Goal: Task Accomplishment & Management: Complete application form

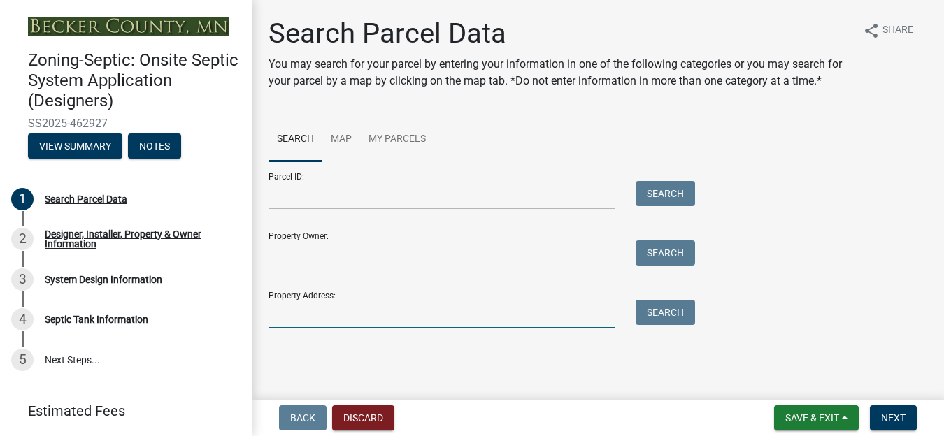
drag, startPoint x: 283, startPoint y: 333, endPoint x: 289, endPoint y: 342, distance: 10.7
click at [283, 328] on input "Property Address:" at bounding box center [441, 314] width 346 height 29
type input "26000"
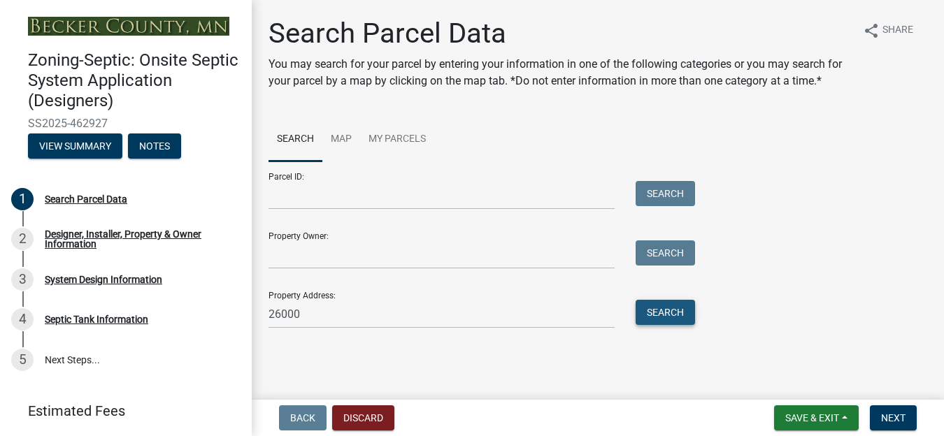
click at [647, 325] on button "Search" at bounding box center [664, 312] width 59 height 25
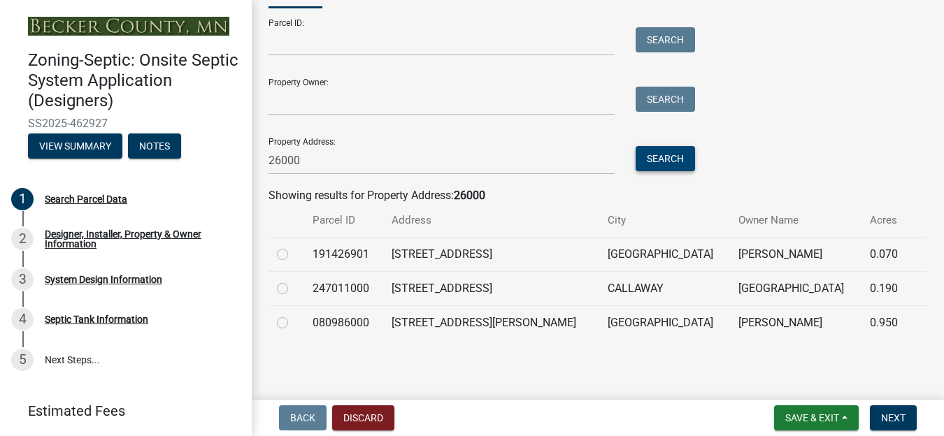
scroll to position [171, 0]
click at [294, 315] on label at bounding box center [294, 315] width 0 height 0
click at [294, 321] on input "radio" at bounding box center [298, 319] width 9 height 9
radio input "true"
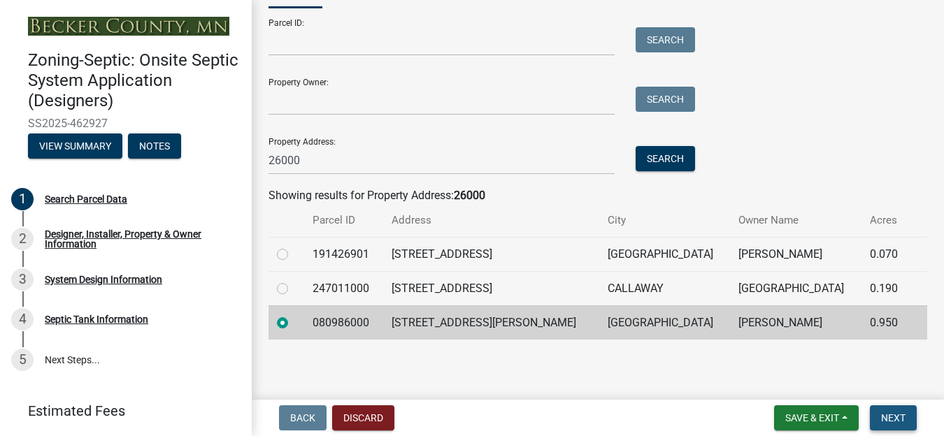
click at [893, 421] on span "Next" at bounding box center [893, 417] width 24 height 11
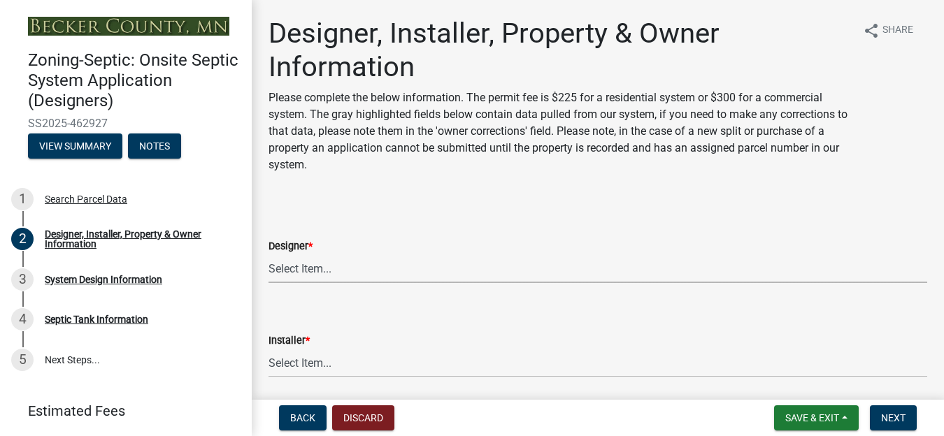
click at [337, 268] on select "Select Item... OTHER – Not listed (please add in next field and we will add to …" at bounding box center [597, 268] width 658 height 29
click at [268, 254] on select "Select Item... OTHER – Not listed (please add in next field and we will add to …" at bounding box center [597, 268] width 658 height 29
select select "e08e3901-36ce-4316-9ea3-10b1163dde54"
click at [324, 363] on select "Select Item... OTHER – Not listed (please add in next field and we will add to …" at bounding box center [597, 363] width 658 height 29
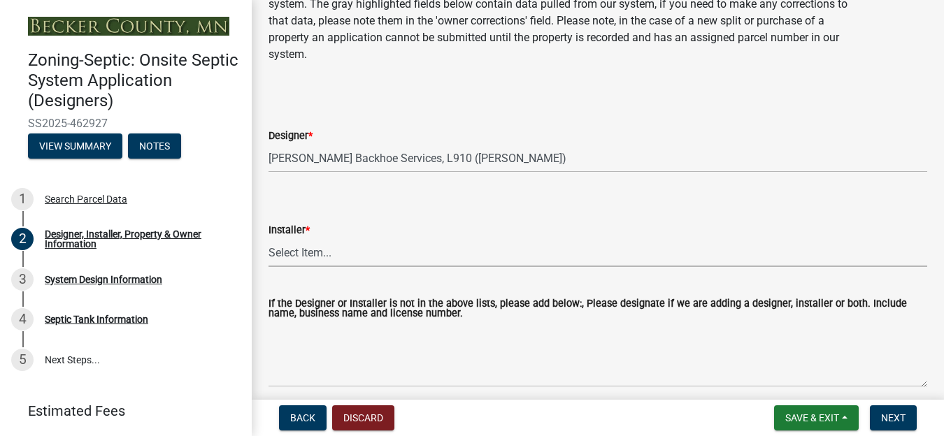
scroll to position [140, 0]
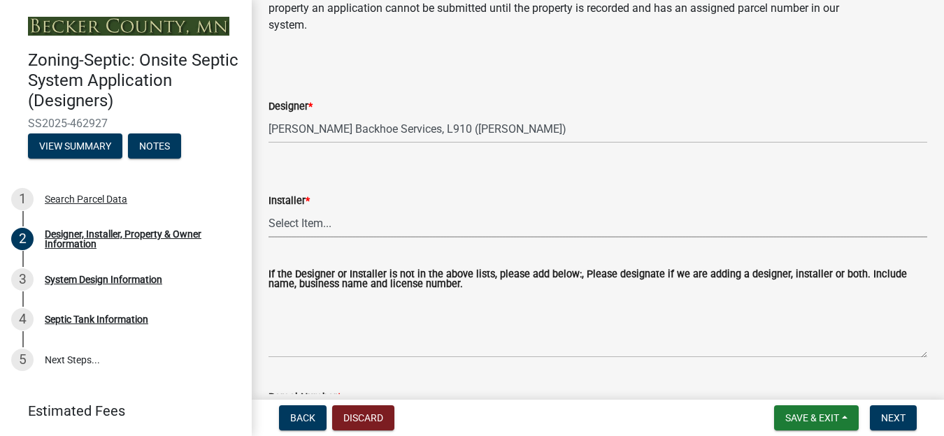
click at [292, 225] on select "Select Item... OTHER – Not listed (please add in next field and we will add to …" at bounding box center [597, 223] width 658 height 29
click at [268, 209] on select "Select Item... OTHER – Not listed (please add in next field and we will add to …" at bounding box center [597, 223] width 658 height 29
select select "641b7a7d-4d50-4aef-b1c7-e4323248939e"
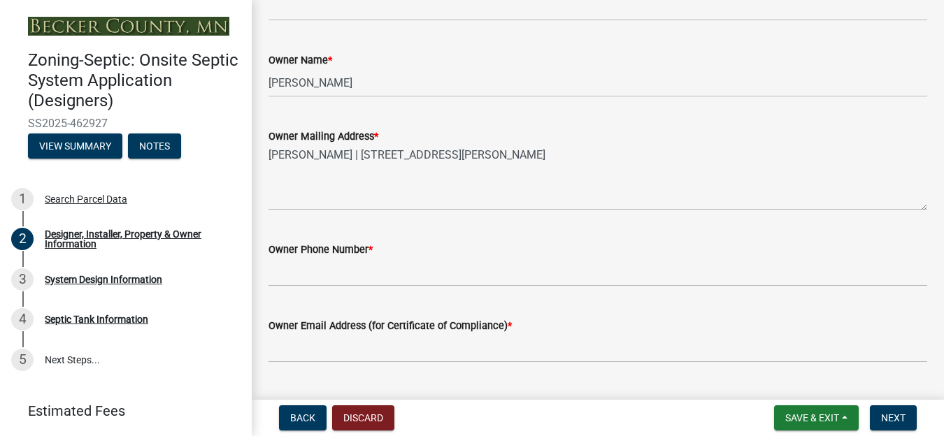
scroll to position [699, 0]
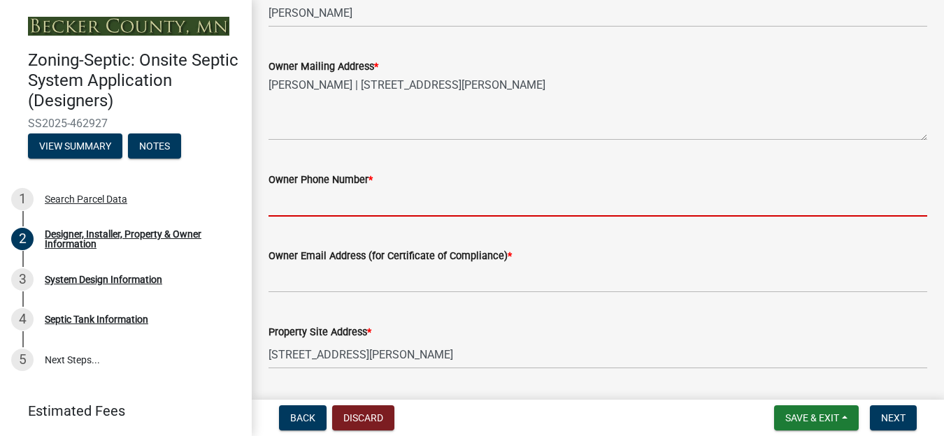
click at [317, 208] on input "Owner Phone Number *" at bounding box center [597, 202] width 658 height 29
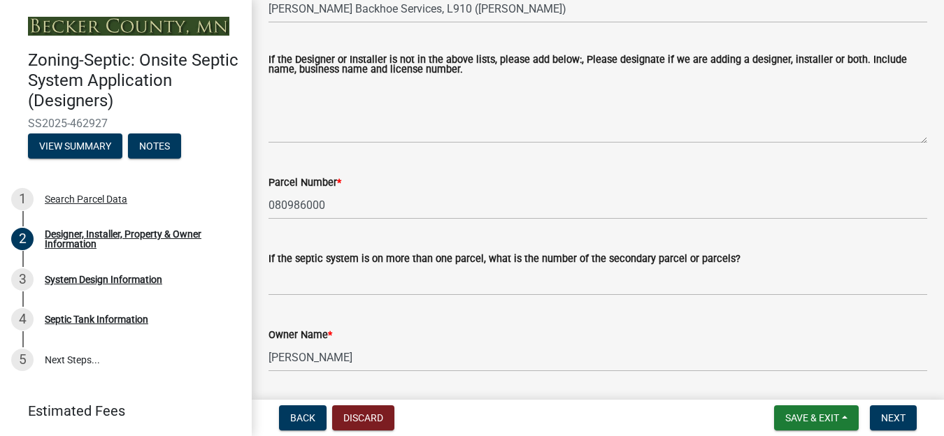
scroll to position [514, 0]
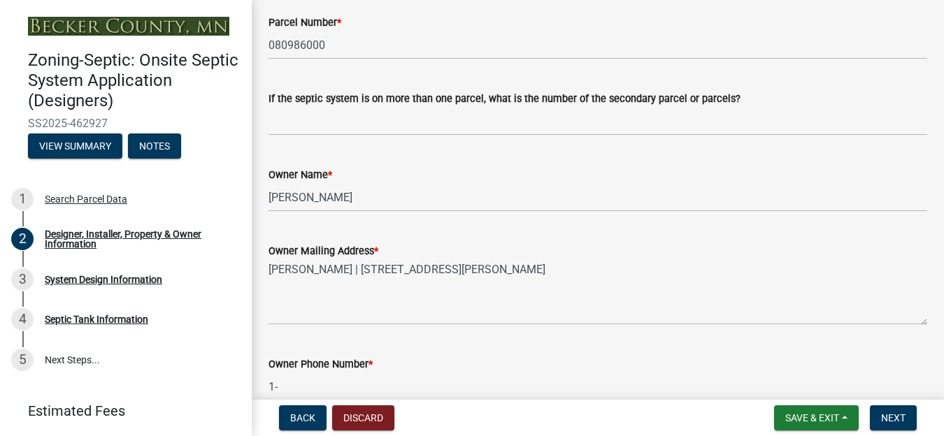
type input "1"
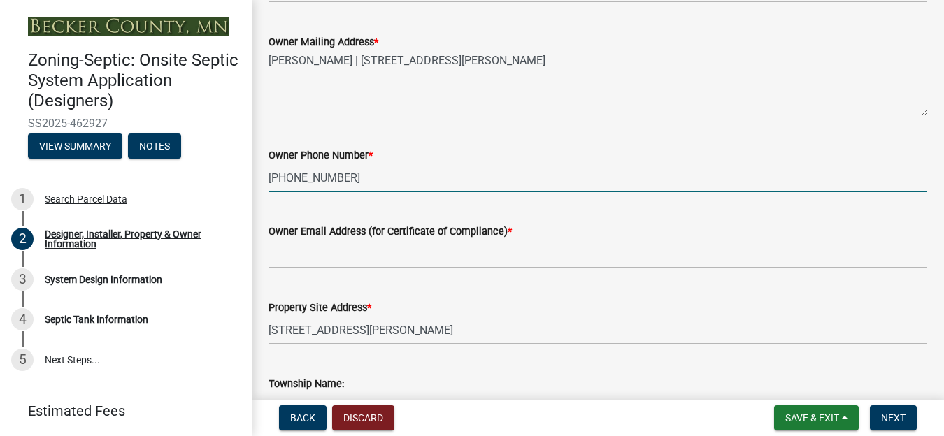
scroll to position [724, 0]
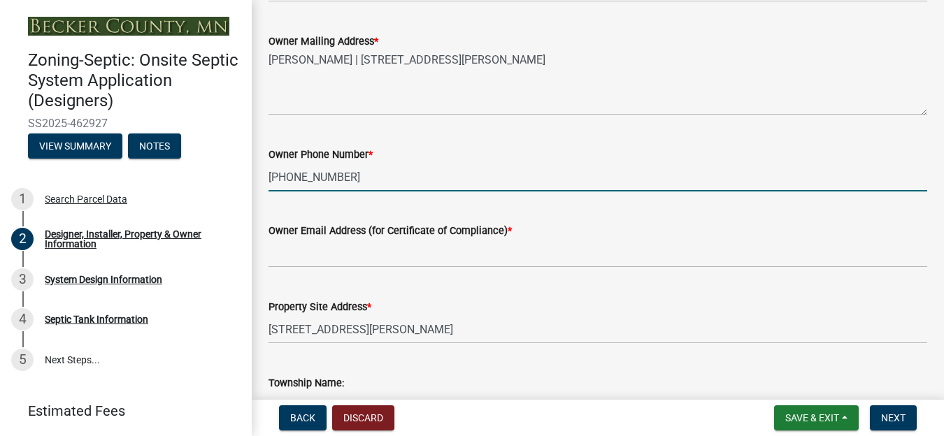
type input "[PHONE_NUMBER]"
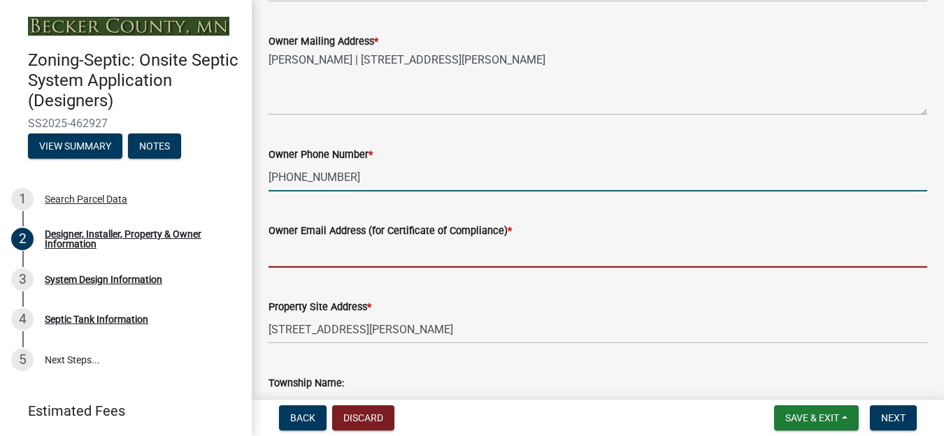
click at [342, 249] on input "Owner Email Address (for Certificate of Compliance) *" at bounding box center [597, 253] width 658 height 29
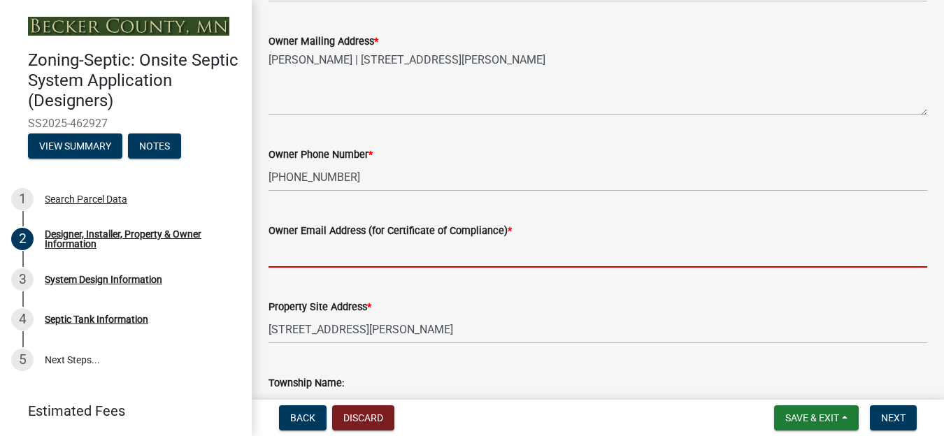
type input "[EMAIL_ADDRESS][DOMAIN_NAME]"
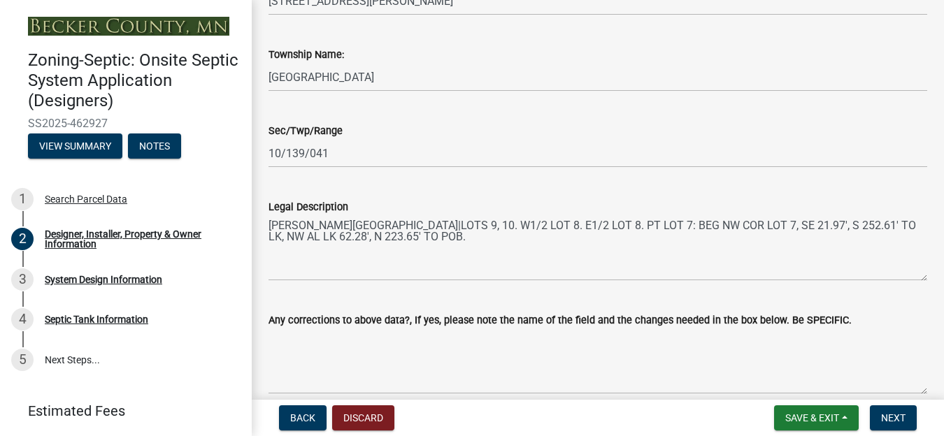
scroll to position [1119, 0]
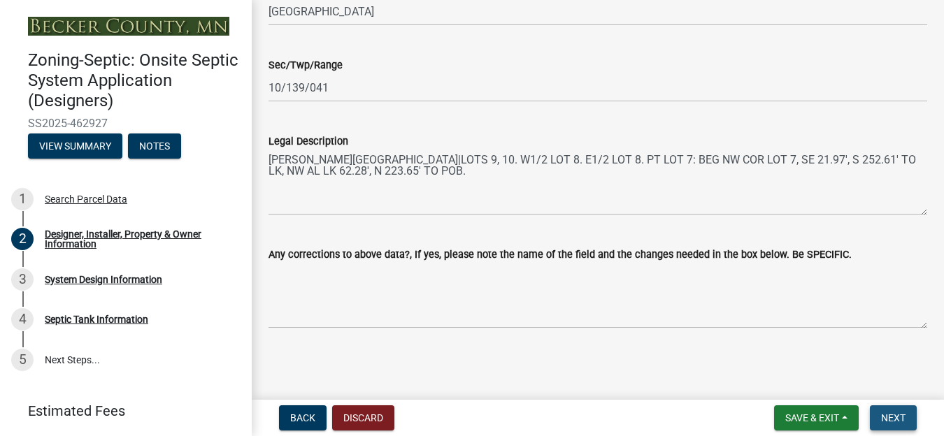
click at [886, 414] on span "Next" at bounding box center [893, 417] width 24 height 11
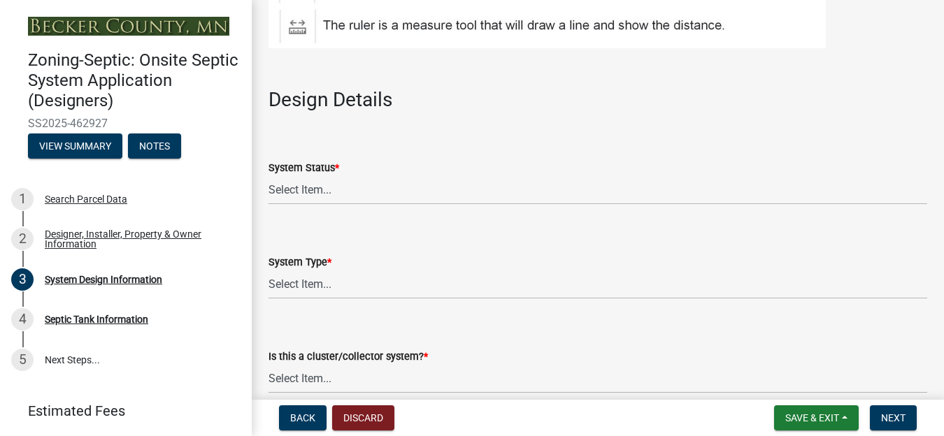
scroll to position [1677, 0]
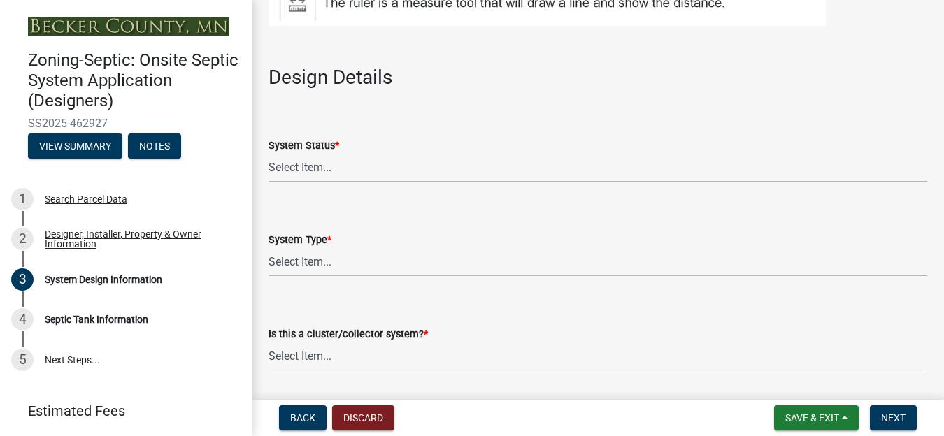
click at [310, 165] on select "Select Item... No Existing System Replacement System Failing System (Cesspool, …" at bounding box center [597, 168] width 658 height 29
click at [268, 154] on select "Select Item... No Existing System Replacement System Failing System (Cesspool, …" at bounding box center [597, 168] width 658 height 29
select select "8ba21533-2acf-4cc6-95e5-280e4aabd5a3"
click at [308, 268] on select "Select Item... Type I Type II Type III Type IV Type V" at bounding box center [597, 262] width 658 height 29
click at [268, 248] on select "Select Item... Type I Type II Type III Type IV Type V" at bounding box center [597, 262] width 658 height 29
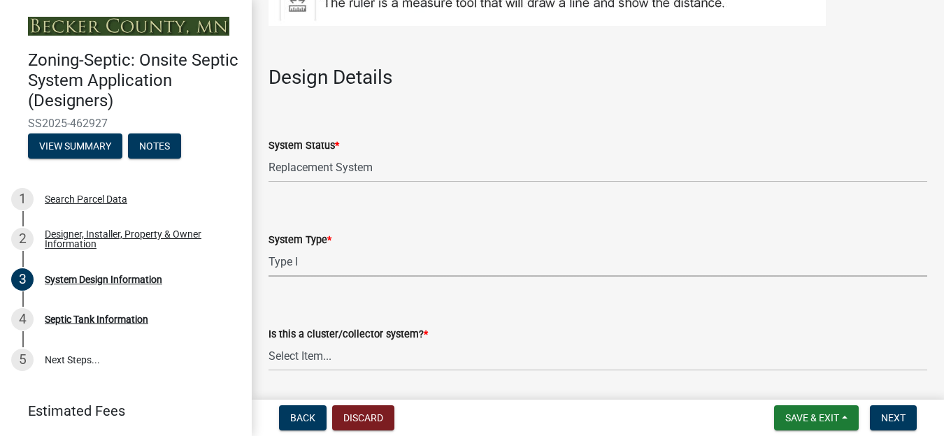
select select "25258e87-3ef9-4f1c-a5f1-75a1d463abfb"
click at [312, 356] on select "Select Item... Yes No" at bounding box center [597, 356] width 658 height 29
click at [268, 342] on select "Select Item... Yes No" at bounding box center [597, 356] width 658 height 29
select select "011fbff4-a41d-4a75-9bd8-71c7e6c69e0d"
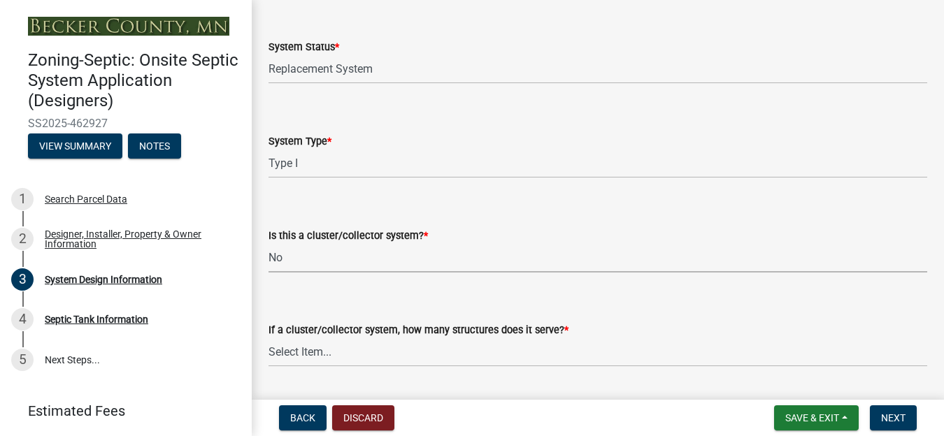
scroll to position [1957, 0]
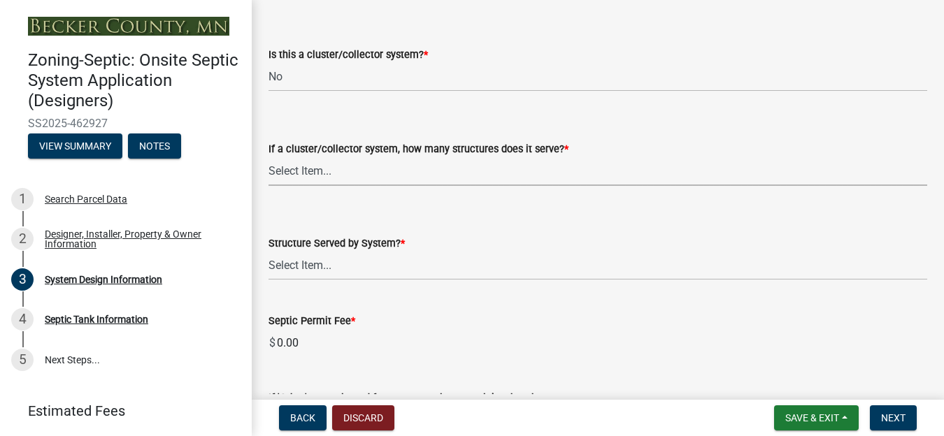
click at [319, 171] on select "Select Item... Not a cluster/collector system 1 2 3 4 5 6 7 8 9 10" at bounding box center [597, 171] width 658 height 29
click at [268, 157] on select "Select Item... Not a cluster/collector system 1 2 3 4 5 6 7 8 9 10" at bounding box center [597, 171] width 658 height 29
select select "85fdfef2-2683-4311-b5d5-5505f6411127"
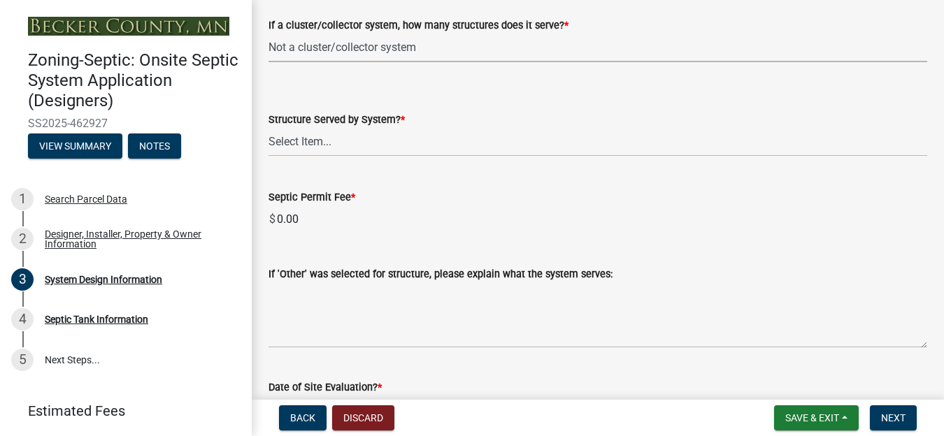
scroll to position [2097, 0]
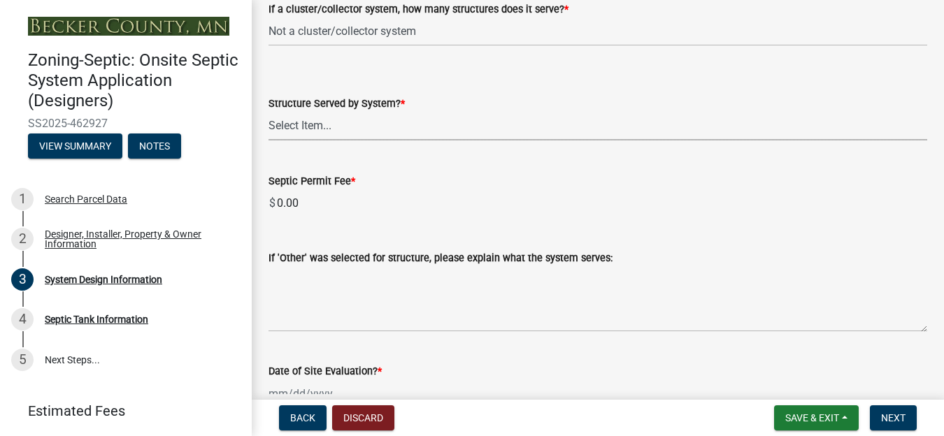
click at [308, 131] on select "Select Item... Commercial Resort Commercial - Non Resort Other Full-Time Dwelli…" at bounding box center [597, 126] width 658 height 29
click at [268, 112] on select "Select Item... Commercial Resort Commercial - Non Resort Other Full-Time Dwelli…" at bounding box center [597, 126] width 658 height 29
select select "d95a9312-c8a1-4ec7-8581-25dbcf440a1f"
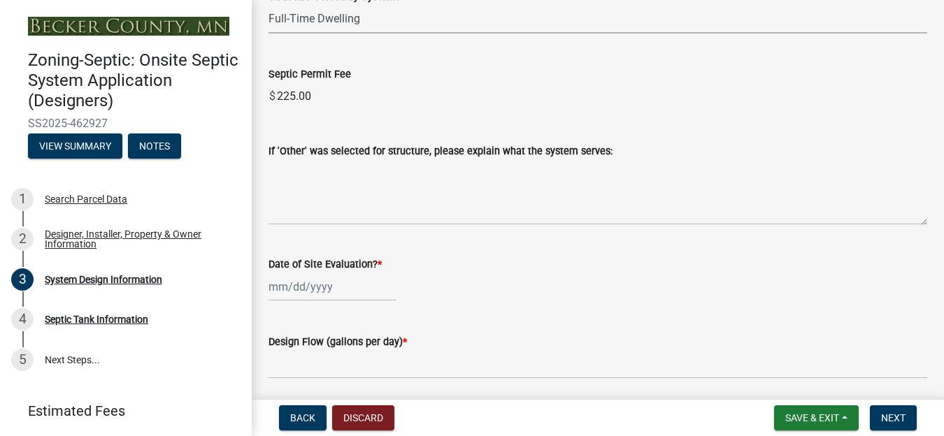
scroll to position [2306, 0]
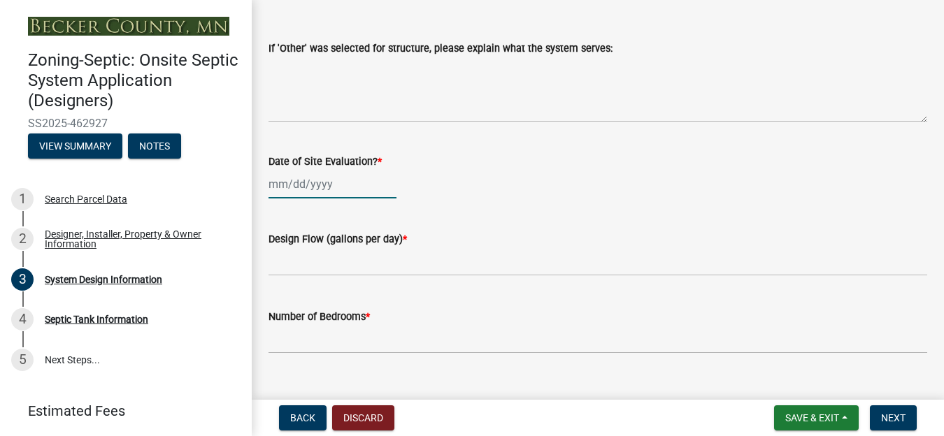
click at [288, 189] on div at bounding box center [332, 184] width 128 height 29
select select "8"
select select "2025"
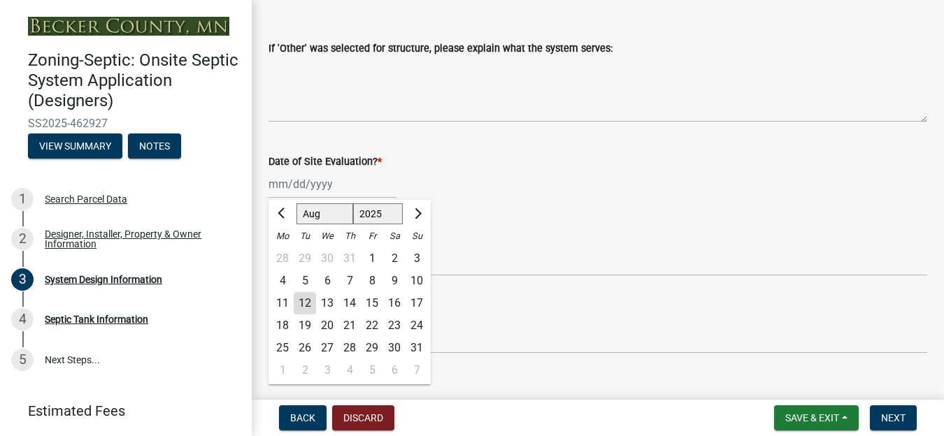
click at [373, 277] on div "8" at bounding box center [372, 281] width 22 height 22
type input "[DATE]"
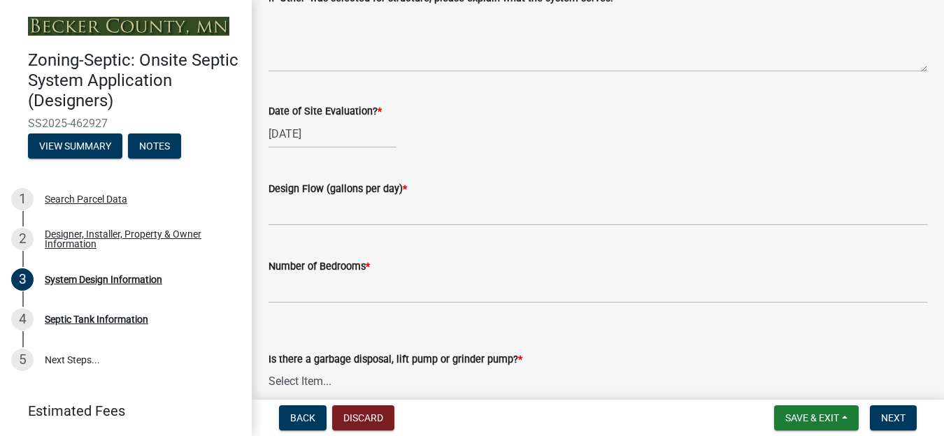
scroll to position [2516, 0]
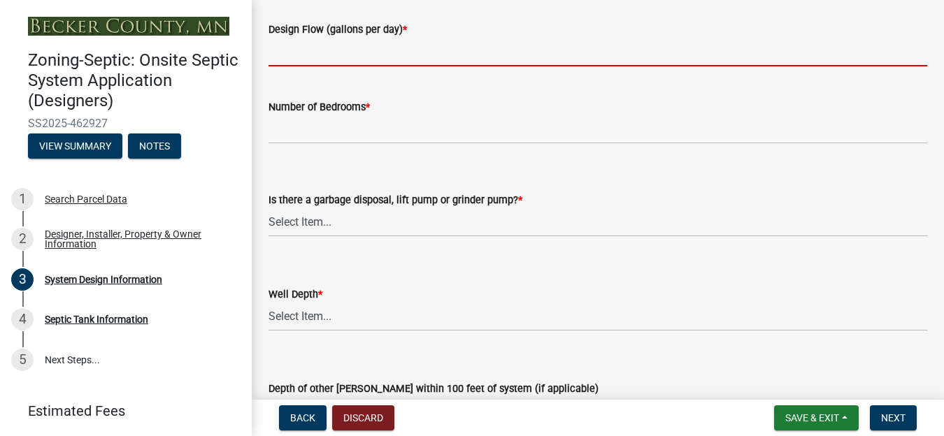
click at [315, 59] on input "text" at bounding box center [597, 52] width 658 height 29
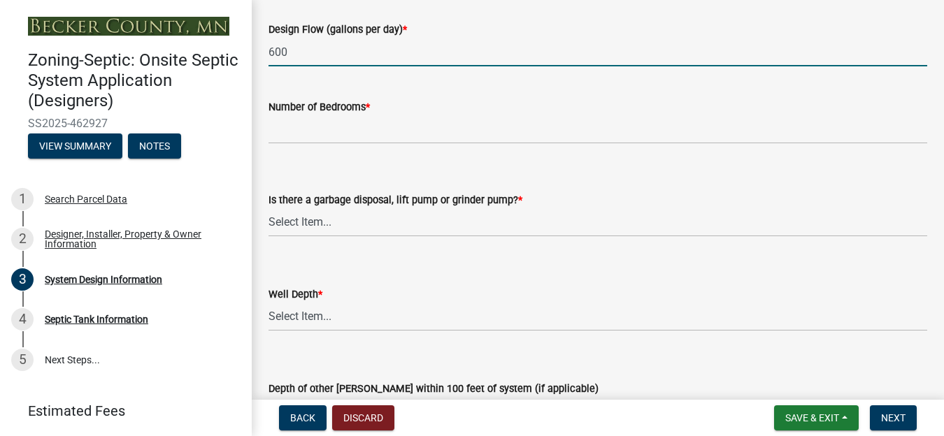
type input "600"
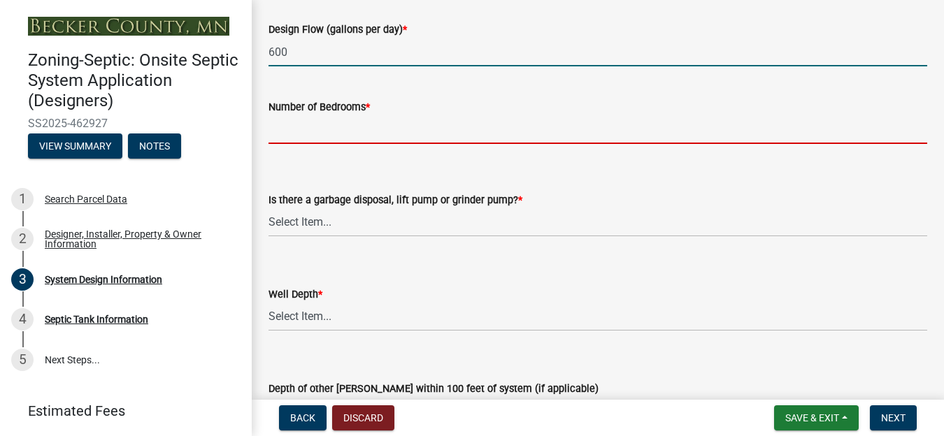
click at [313, 134] on input "Number of Bedrooms *" at bounding box center [597, 129] width 658 height 29
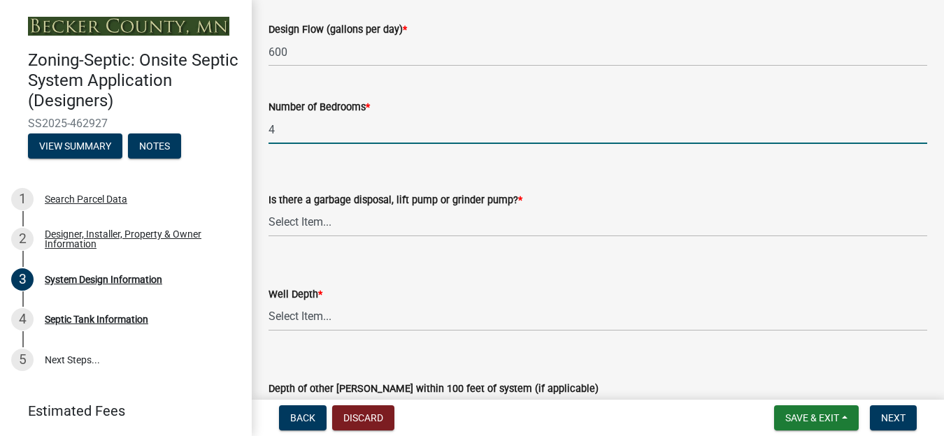
type input "4"
click at [301, 226] on select "Select Item... Yes No" at bounding box center [597, 222] width 658 height 29
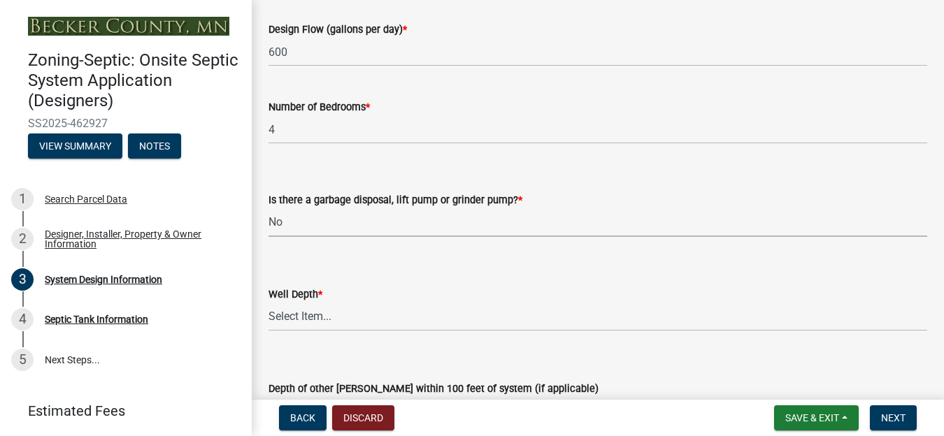
click at [268, 208] on select "Select Item... Yes No" at bounding box center [597, 222] width 658 height 29
select select "ba735beb-519e-40f0-ae20-62d65fc4c46b"
click at [289, 315] on select "Select Item... Deep Well Shallow Well Well not yet installed - To be drilled No…" at bounding box center [597, 317] width 658 height 29
click at [268, 303] on select "Select Item... Deep Well Shallow Well Well not yet installed - To be drilled No…" at bounding box center [597, 317] width 658 height 29
select select "ef698bf5-6172-44c1-9ffb-522c07469aed"
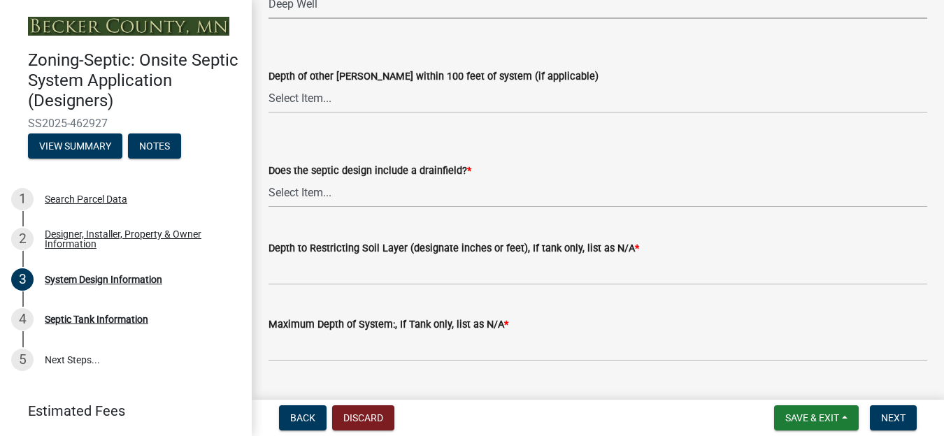
scroll to position [2861, 0]
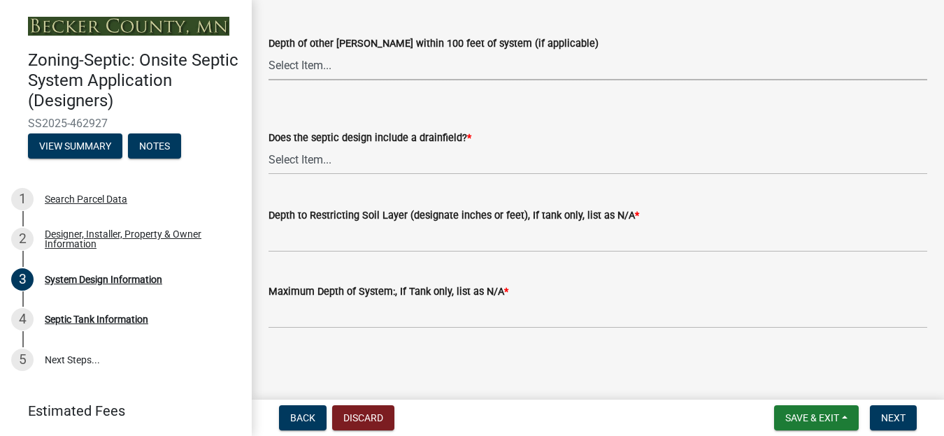
click at [303, 64] on select "Select Item... Deep Well Shallow Well No other [PERSON_NAME]" at bounding box center [597, 66] width 658 height 29
click at [549, 170] on select "Select Item... Yes No Existing - COC must by submitted" at bounding box center [597, 160] width 658 height 29
click at [294, 68] on select "Select Item... Deep Well Shallow Well No other [PERSON_NAME]" at bounding box center [597, 66] width 658 height 29
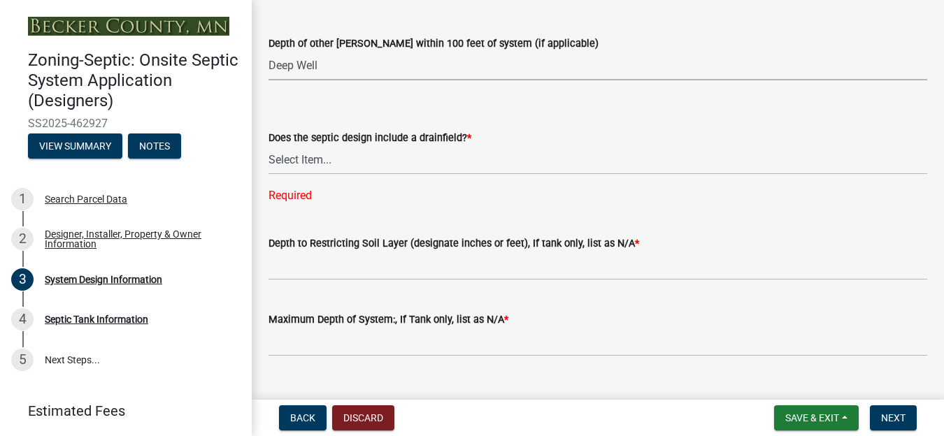
click at [268, 52] on select "Select Item... Deep Well Shallow Well No other [PERSON_NAME]" at bounding box center [597, 66] width 658 height 29
select select "a2b5ca25-65b1-425d-82c5-8881ea380237"
click at [315, 161] on select "Select Item... Yes No Existing - COC must by submitted" at bounding box center [597, 160] width 658 height 29
click at [268, 146] on select "Select Item... Yes No Existing - COC must by submitted" at bounding box center [597, 160] width 658 height 29
select select "a0c59fcd-b61c-4c3a-90a8-e70849750c47"
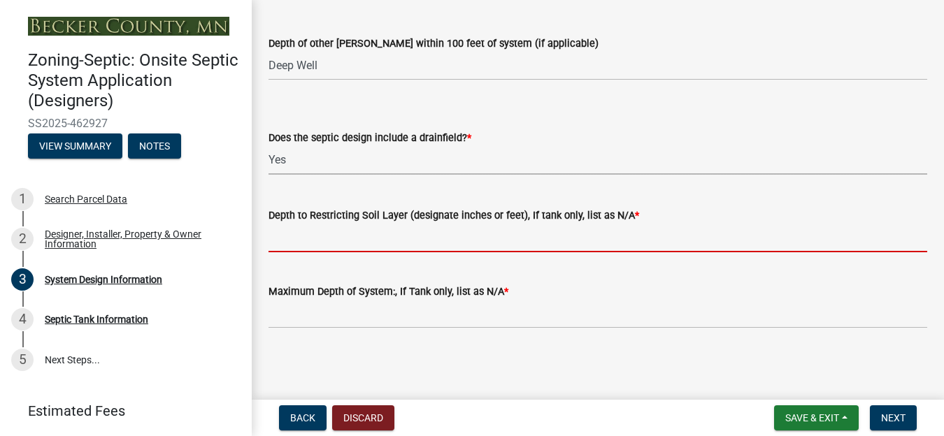
click at [292, 238] on input "Depth to Restricting Soil Layer (designate inches or feet), If tank only, list …" at bounding box center [597, 238] width 658 height 29
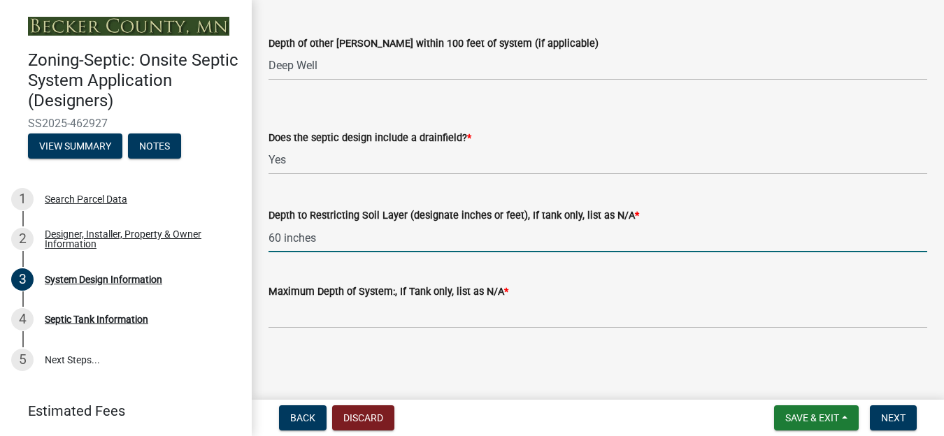
type input "60 inches"
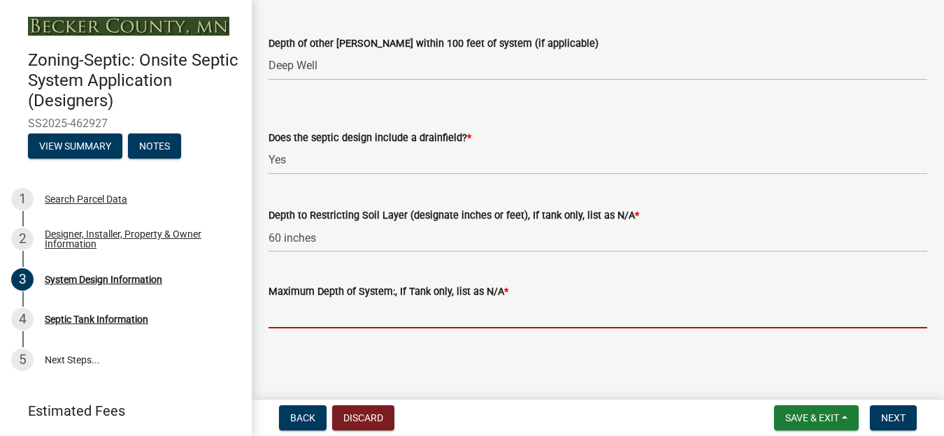
click at [285, 320] on input "Maximum Depth of System:, If Tank only, list as N/A *" at bounding box center [597, 314] width 658 height 29
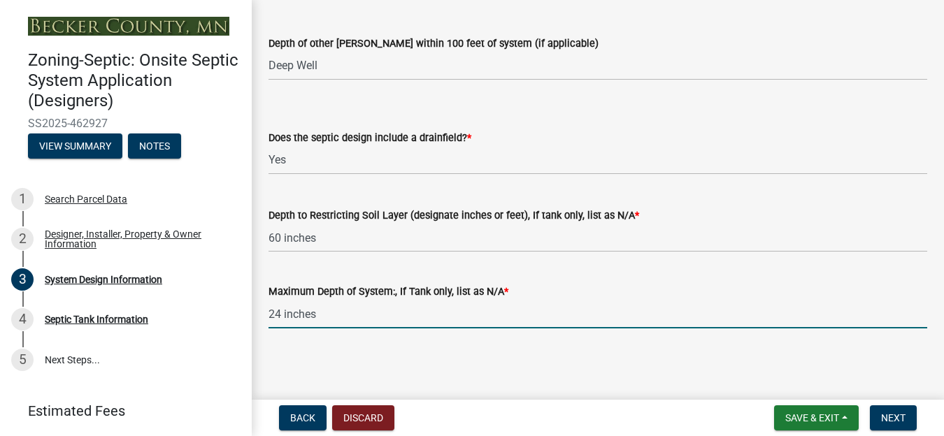
click at [485, 326] on input "24 inches" at bounding box center [597, 314] width 658 height 29
type input "24 inches"
click at [860, 218] on div "Depth to Restricting Soil Layer (designate inches or feet), If tank only, list …" at bounding box center [597, 215] width 658 height 17
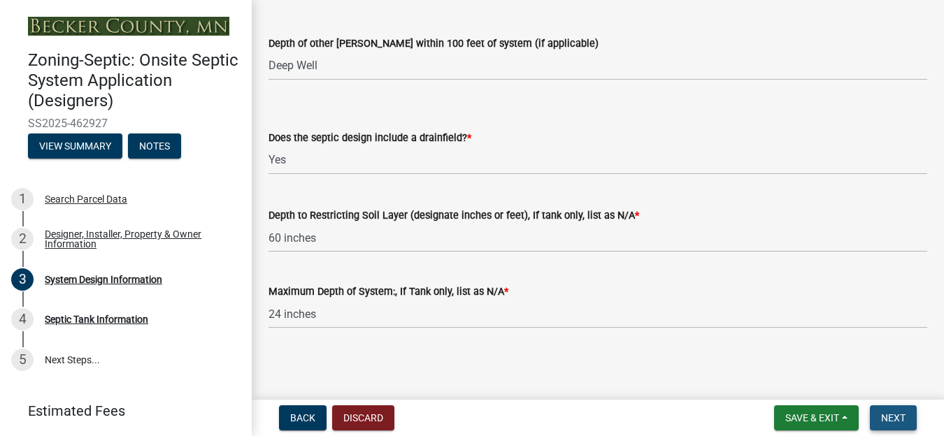
click at [883, 416] on span "Next" at bounding box center [893, 417] width 24 height 11
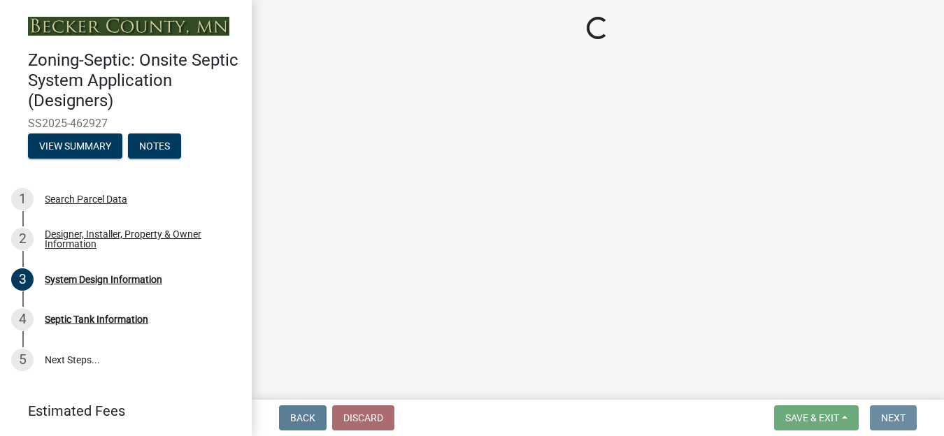
scroll to position [0, 0]
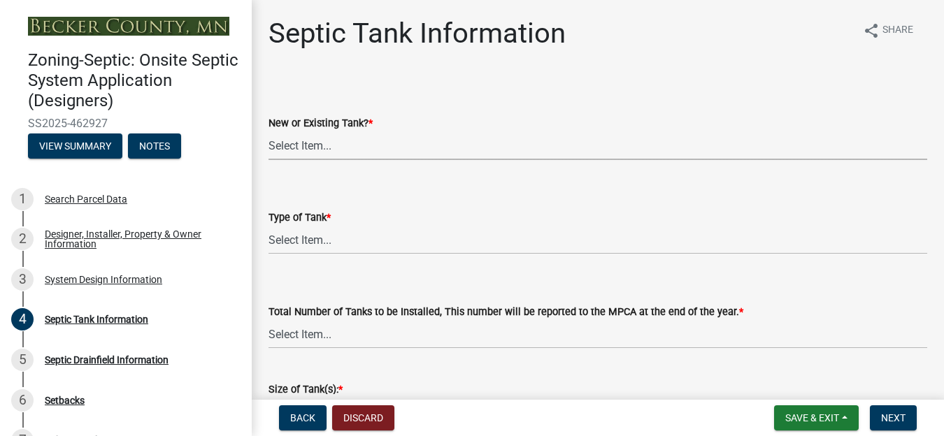
click at [326, 141] on select "Select Item... New Existing Both -New and Existing Tank" at bounding box center [597, 145] width 658 height 29
click at [268, 131] on select "Select Item... New Existing Both -New and Existing Tank" at bounding box center [597, 145] width 658 height 29
select select "f9fbe67c-c1cf-4a63-8ad4-799ce56b7f21"
click at [307, 237] on select "Select Item... Single Septic Tank Compartmented Tank Single Tank plus Compartme…" at bounding box center [597, 240] width 658 height 29
click at [268, 226] on select "Select Item... Single Septic Tank Compartmented Tank Single Tank plus Compartme…" at bounding box center [597, 240] width 658 height 29
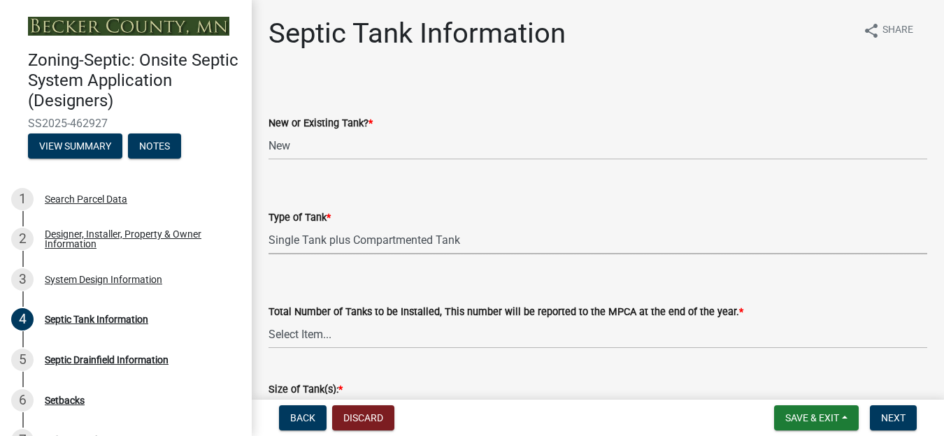
select select "c79cdd98-55ab-4f3a-b3b0-b7514a1cd747"
click at [315, 336] on select "Select Item... 0 1 2 3 4" at bounding box center [597, 334] width 658 height 29
click at [268, 320] on select "Select Item... 0 1 2 3 4" at bounding box center [597, 334] width 658 height 29
select select "e0ee17af-48b7-4b92-9885-812dbb1428e7"
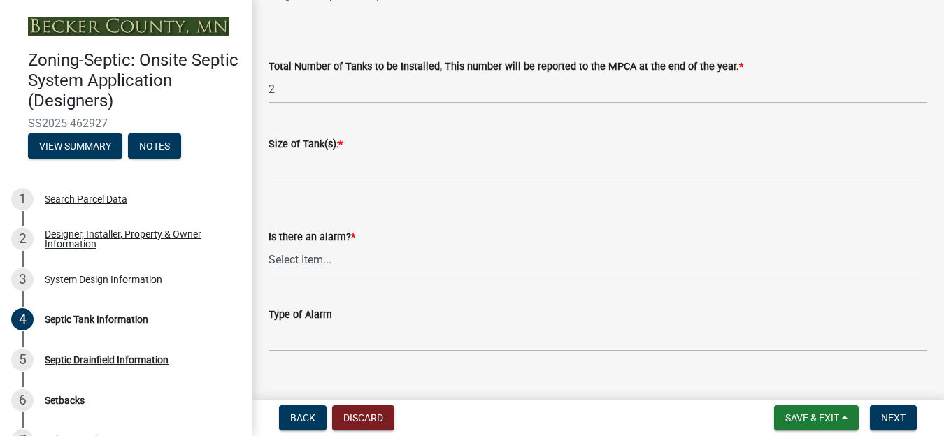
scroll to position [280, 0]
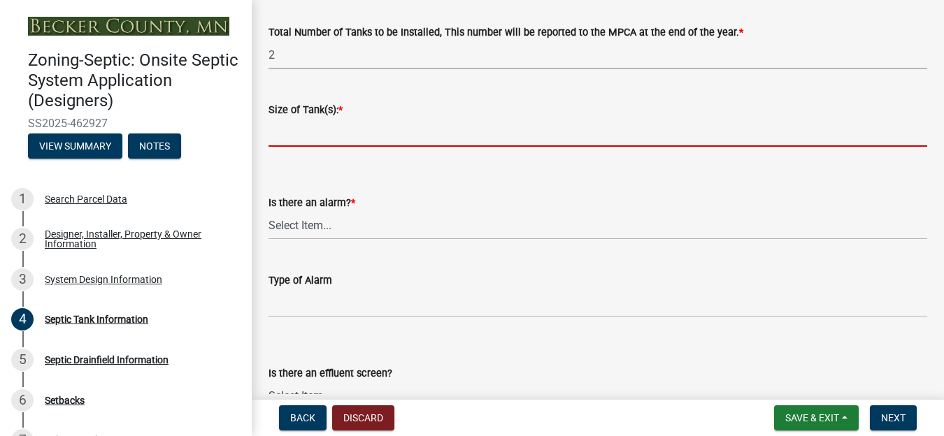
click at [314, 127] on input "Size of Tank(s): *" at bounding box center [597, 132] width 658 height 29
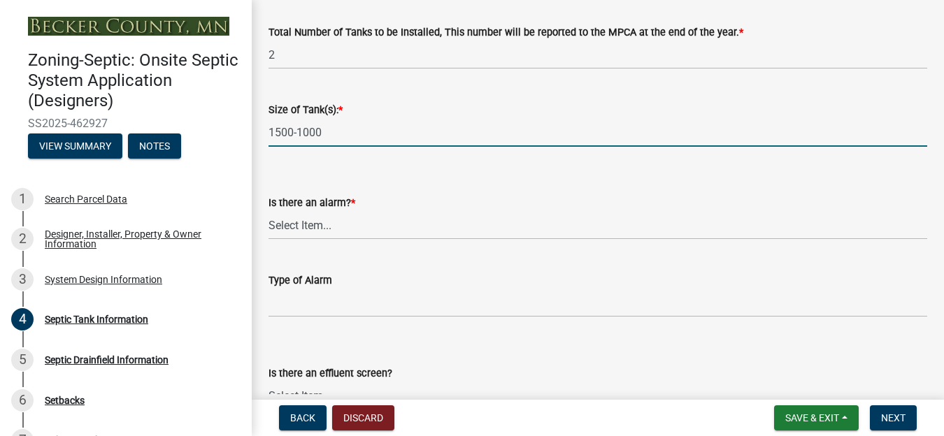
type input "1500-1000"
click at [313, 225] on select "Select Item... Yes No" at bounding box center [597, 225] width 658 height 29
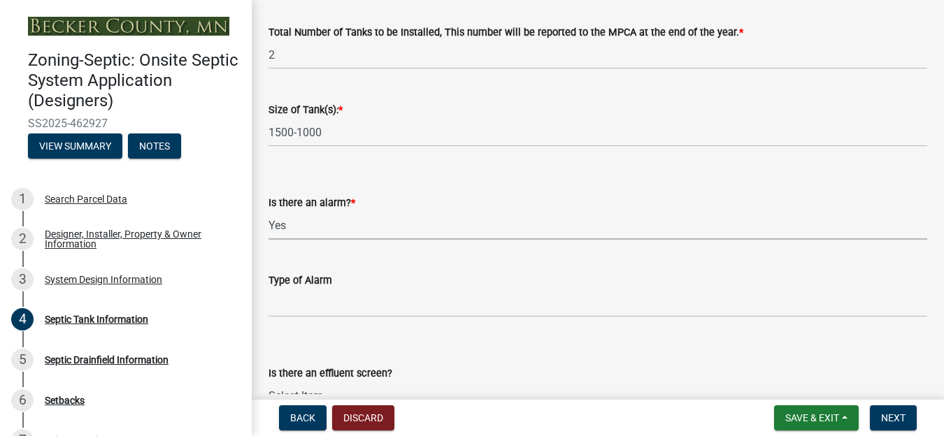
click at [268, 211] on select "Select Item... Yes No" at bounding box center [597, 225] width 658 height 29
select select "c84d9e4c-2287-4d2e-9ef7-9874a7456ee3"
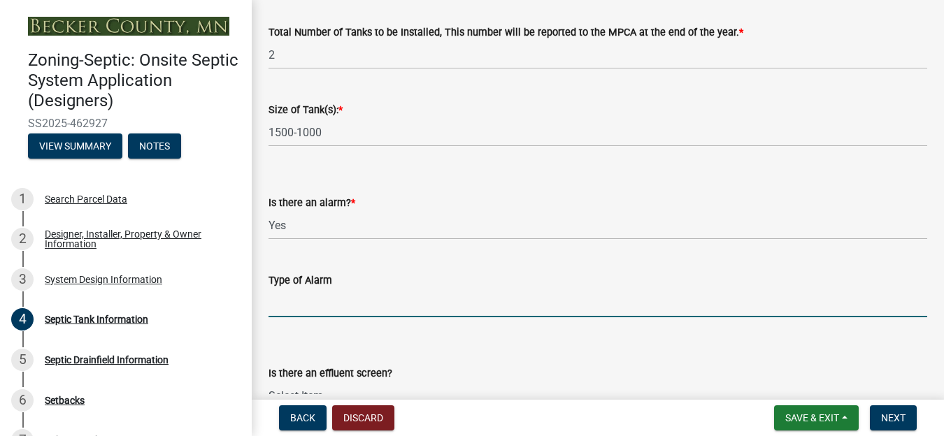
click at [294, 304] on input "Type of Alarm" at bounding box center [597, 303] width 658 height 29
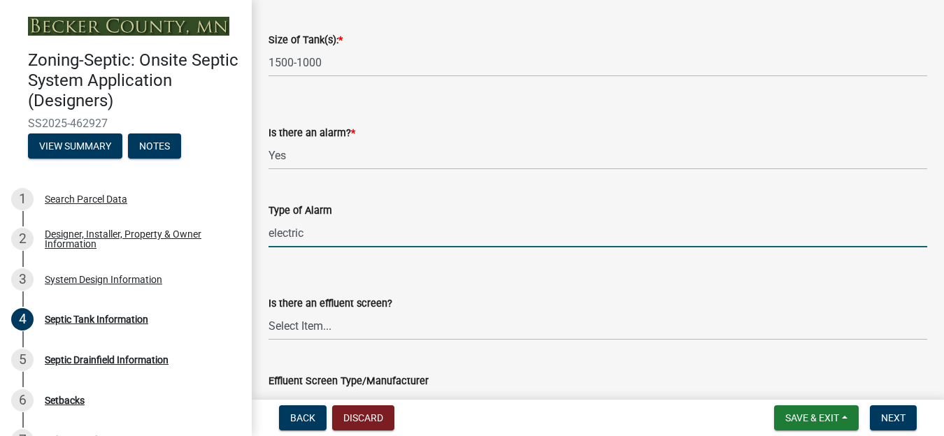
type input "electric"
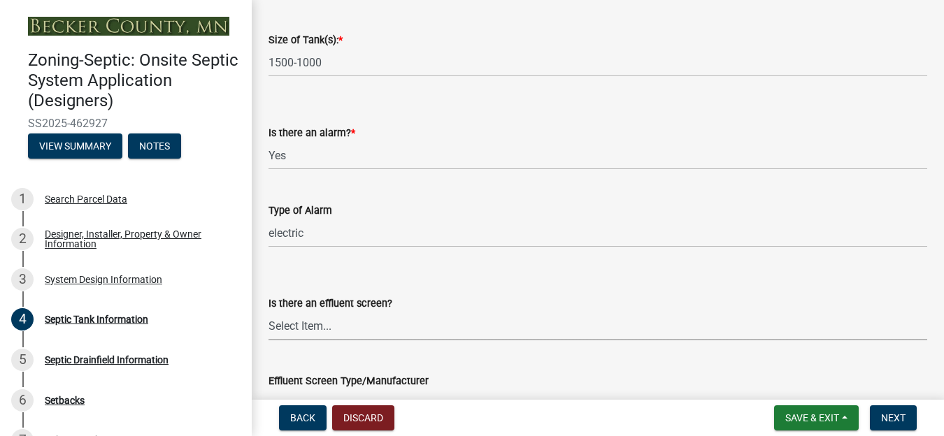
click at [334, 330] on select "Select Item... Yes No" at bounding box center [597, 326] width 658 height 29
click at [268, 312] on select "Select Item... Yes No" at bounding box center [597, 326] width 658 height 29
select select "a956bcdf-8f12-4f61-bfc1-a6e229dc0595"
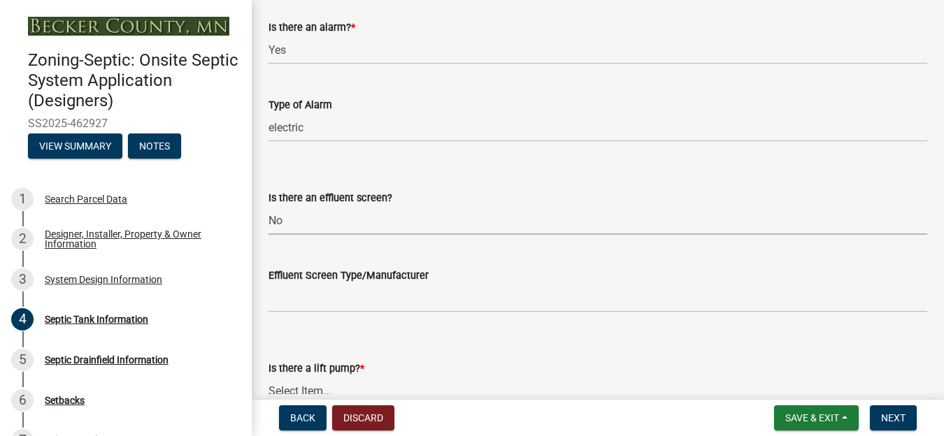
scroll to position [489, 0]
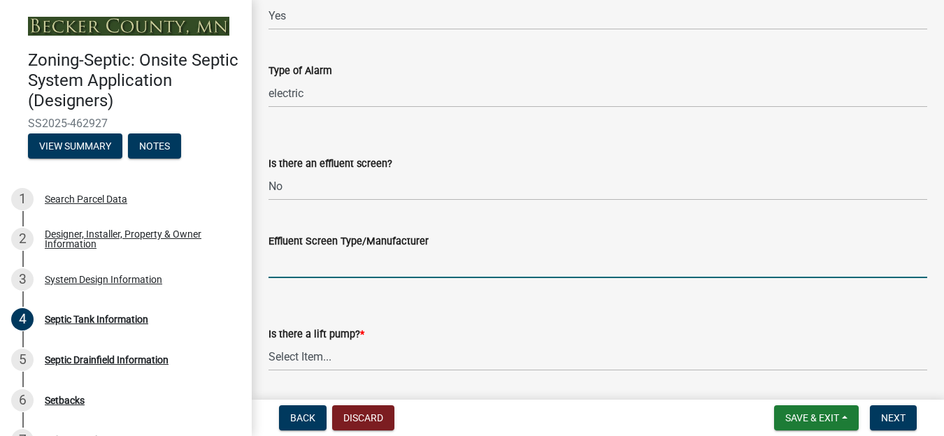
click at [320, 267] on input "Effluent Screen Type/Manufacturer" at bounding box center [597, 264] width 658 height 29
type input "na"
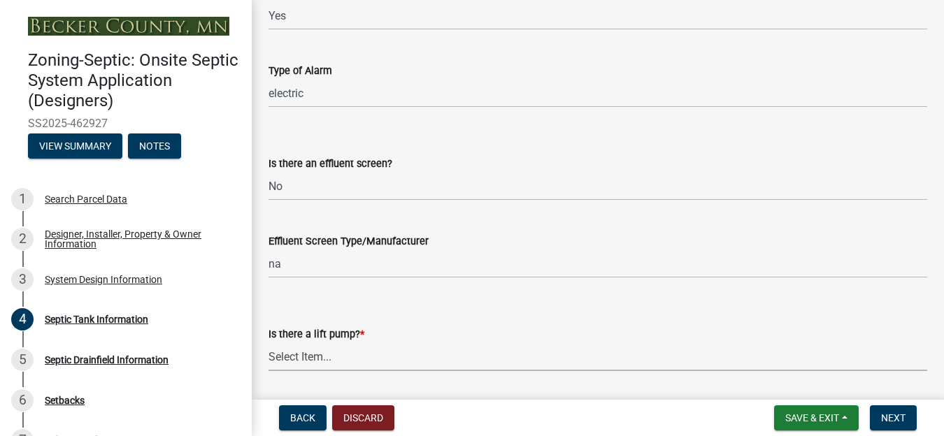
click at [311, 353] on select "Select Item... Yes No" at bounding box center [597, 356] width 658 height 29
click at [268, 342] on select "Select Item... Yes No" at bounding box center [597, 356] width 658 height 29
select select "7b57e397-6881-49c8-9b87-e40bdbeb8239"
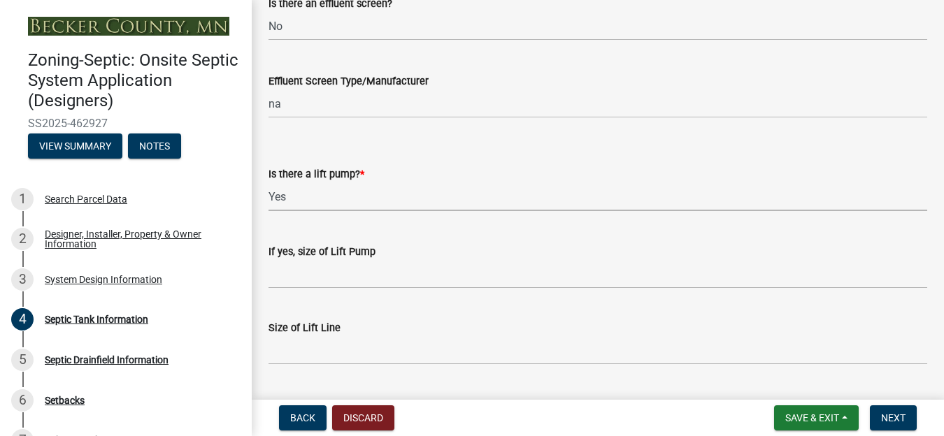
scroll to position [686, 0]
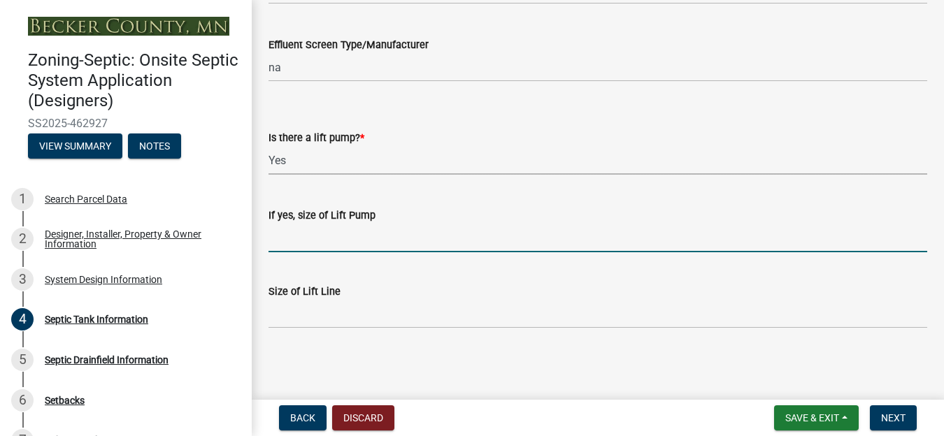
click at [296, 237] on input "If yes, size of Lift Pump" at bounding box center [597, 238] width 658 height 29
type input "4/10 hp"
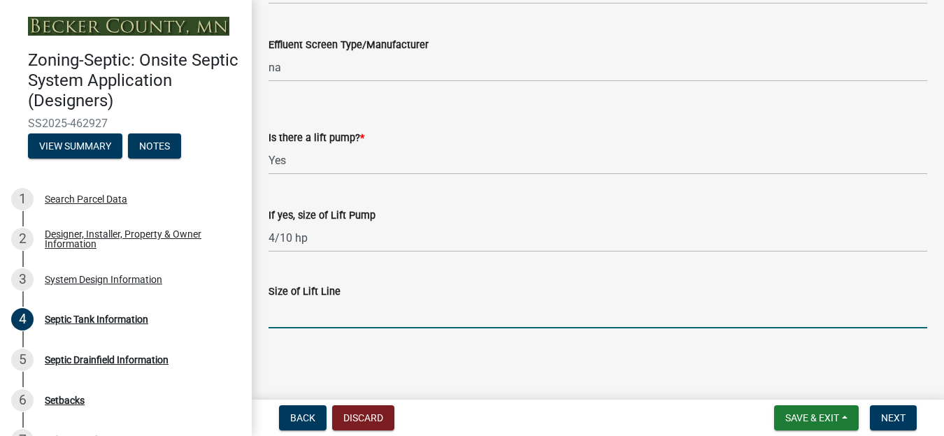
click at [303, 321] on input "Size of Lift Line" at bounding box center [597, 314] width 658 height 29
type input "2 inch"
click at [892, 417] on span "Next" at bounding box center [893, 417] width 24 height 11
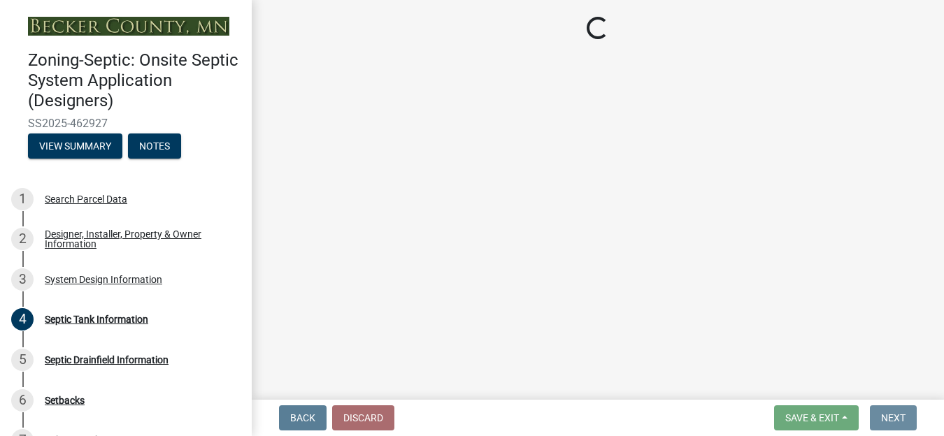
scroll to position [0, 0]
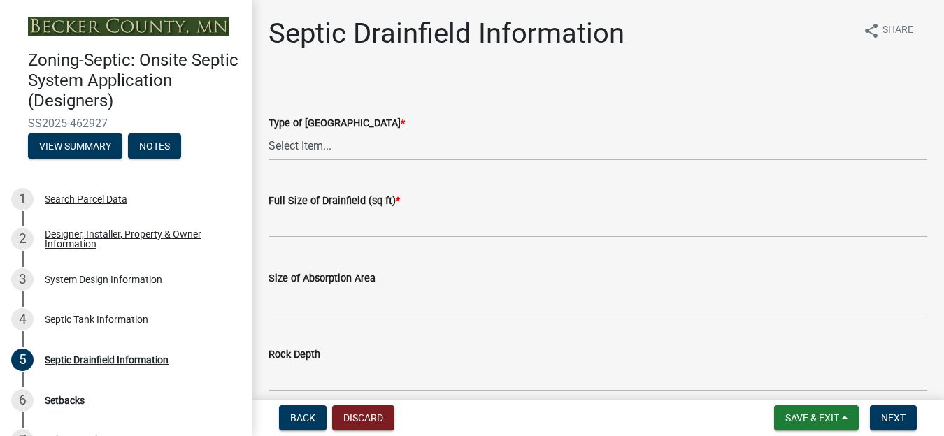
click at [315, 142] on select "Select Item... Chamber Trench Rock Trench Gravelless Mound Pressure Bed Seepage…" at bounding box center [597, 145] width 658 height 29
click at [268, 131] on select "Select Item... Chamber Trench Rock Trench Gravelless Mound Pressure Bed Seepage…" at bounding box center [597, 145] width 658 height 29
select select "10c93508-1a8b-43eb-9133-240e9762d1b5"
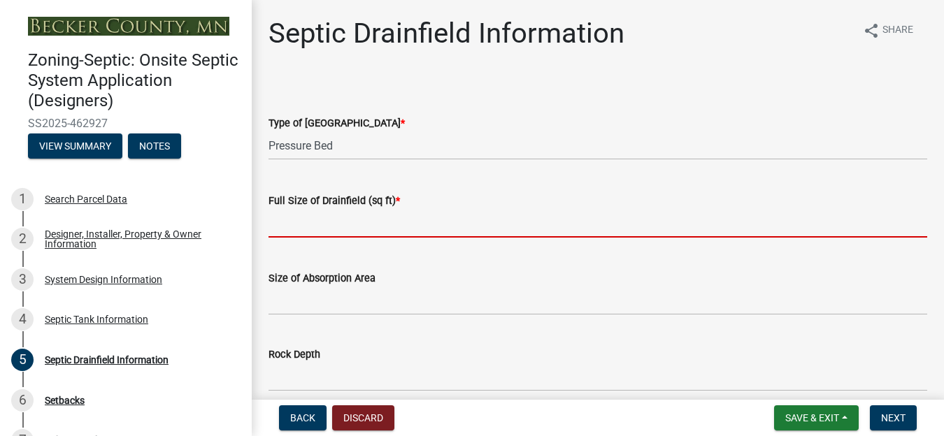
click at [312, 228] on input "text" at bounding box center [597, 223] width 658 height 29
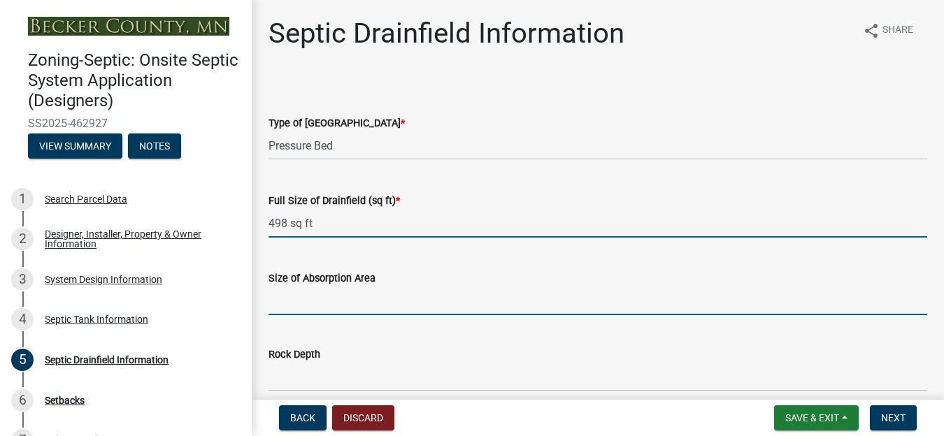
type input "498"
click at [303, 310] on input "Size of Absorption Area" at bounding box center [597, 301] width 658 height 29
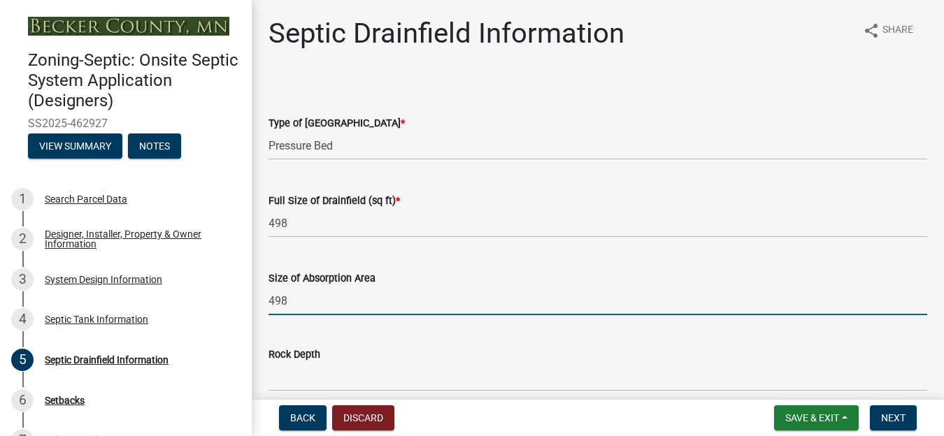
type input "498"
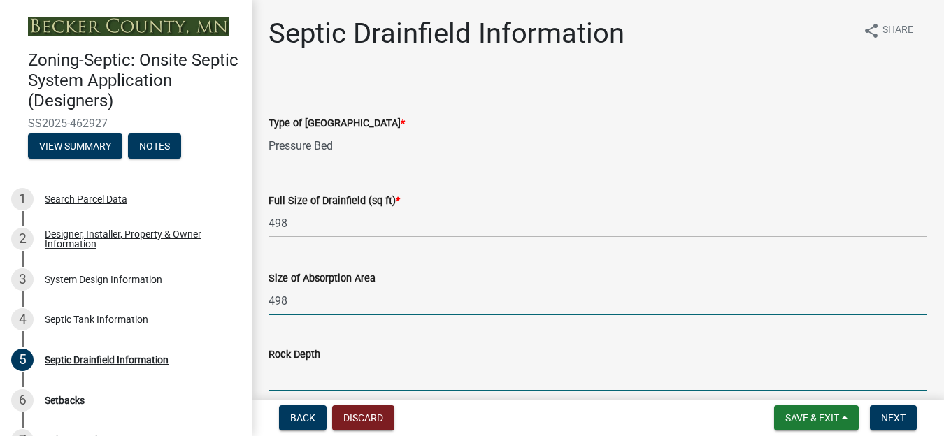
click at [288, 382] on input "Rock Depth" at bounding box center [597, 377] width 658 height 29
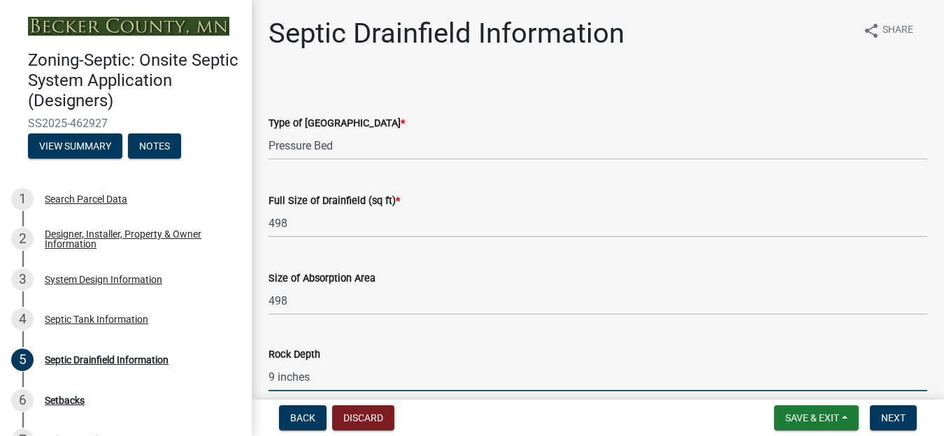
scroll to position [280, 0]
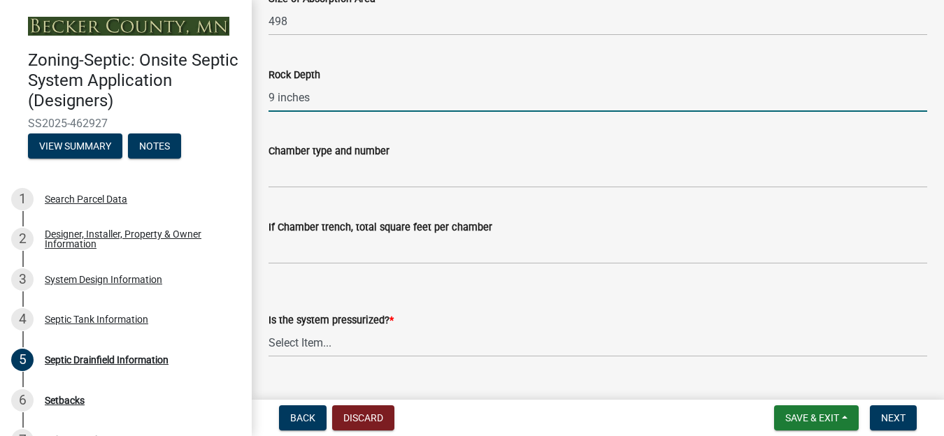
type input "9 inches"
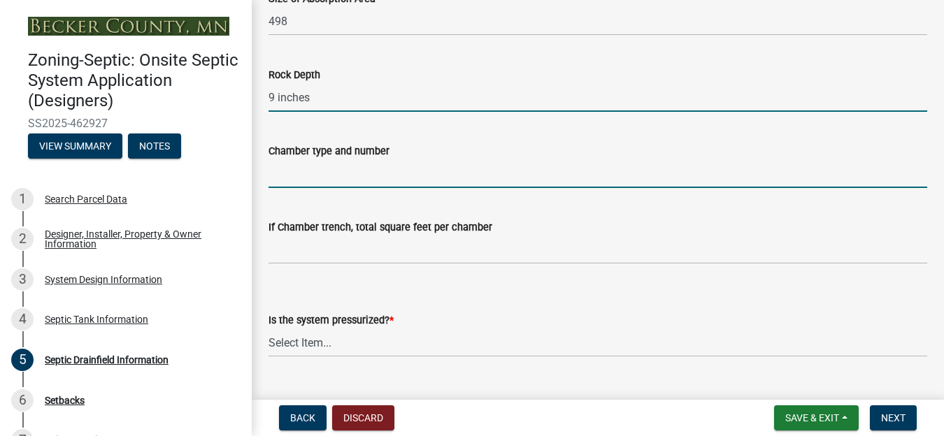
click at [304, 177] on input "Chamber type and number" at bounding box center [597, 173] width 658 height 29
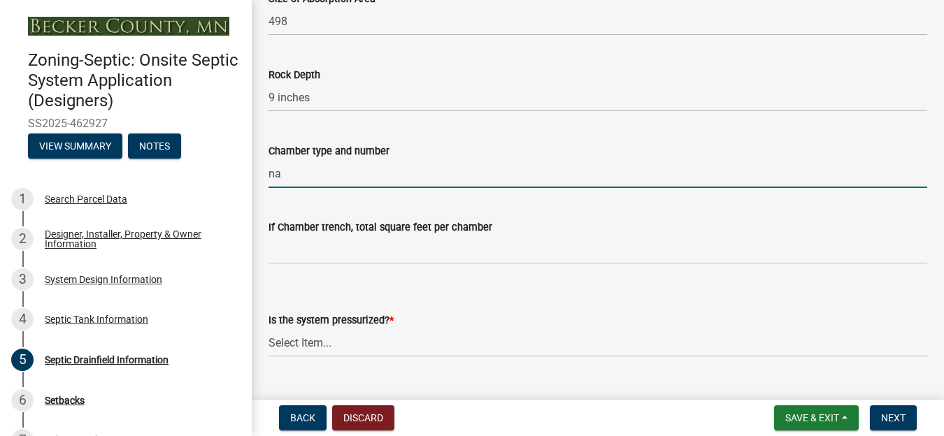
type input "na"
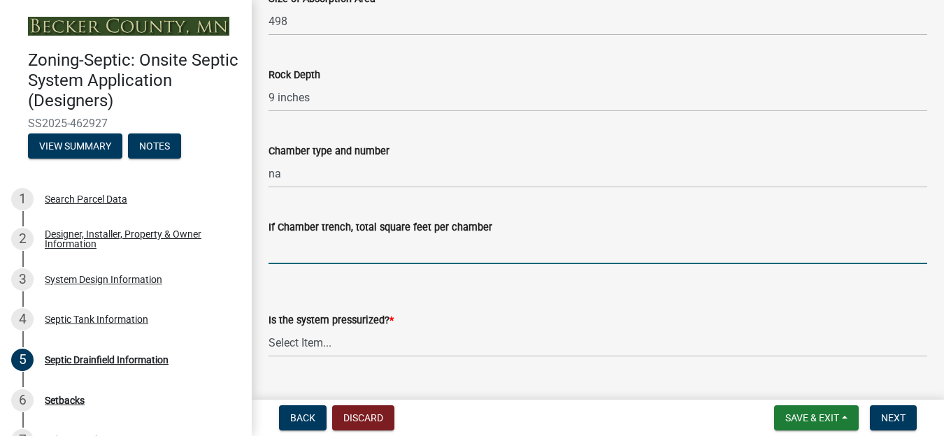
click at [294, 259] on input "If Chamber trench, total square feet per chamber" at bounding box center [597, 250] width 658 height 29
type input "na"
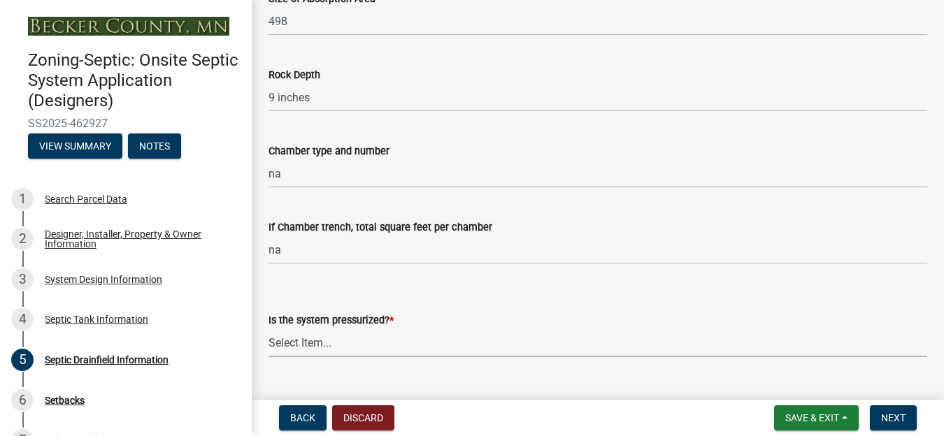
click at [287, 342] on select "Select Item... Yes No" at bounding box center [597, 342] width 658 height 29
click at [268, 328] on select "Select Item... Yes No" at bounding box center [597, 342] width 658 height 29
select select "366d546d-8bc3-42fb-bca7-8a9455861f61"
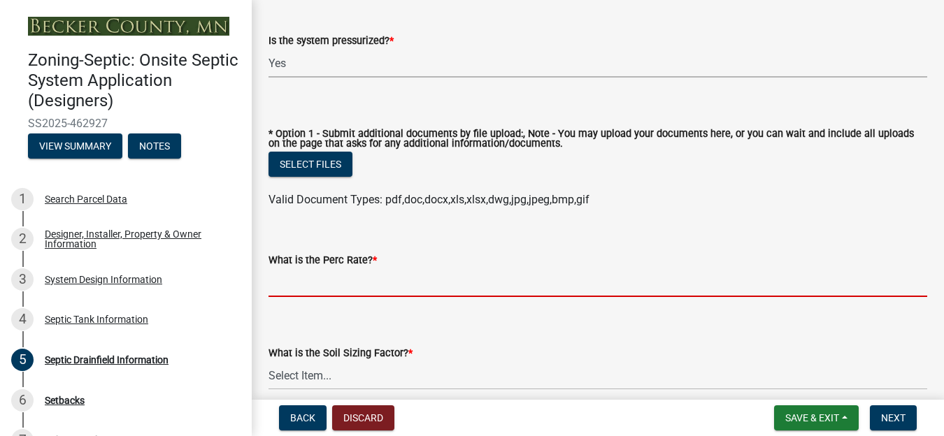
click at [310, 283] on input "What is the Perc Rate? *" at bounding box center [597, 282] width 658 height 29
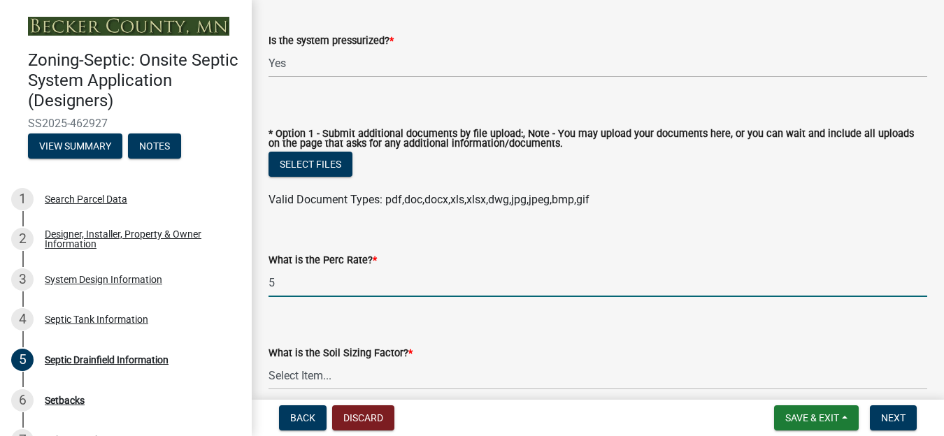
type input "5"
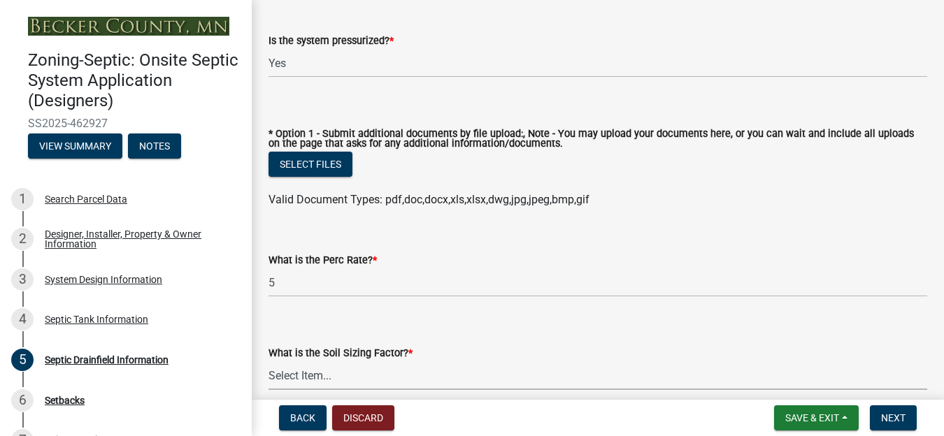
click at [315, 374] on select "Select Item... 0.00 0.24 0.45 0.50 0.60 0.78 .83 1.27 1.67" at bounding box center [597, 375] width 658 height 29
click at [268, 362] on select "Select Item... 0.00 0.24 0.45 0.50 0.60 0.78 .83 1.27 1.67" at bounding box center [597, 375] width 658 height 29
select select "dac4ac35-55b4-499a-b025-a1e3fbf96bb4"
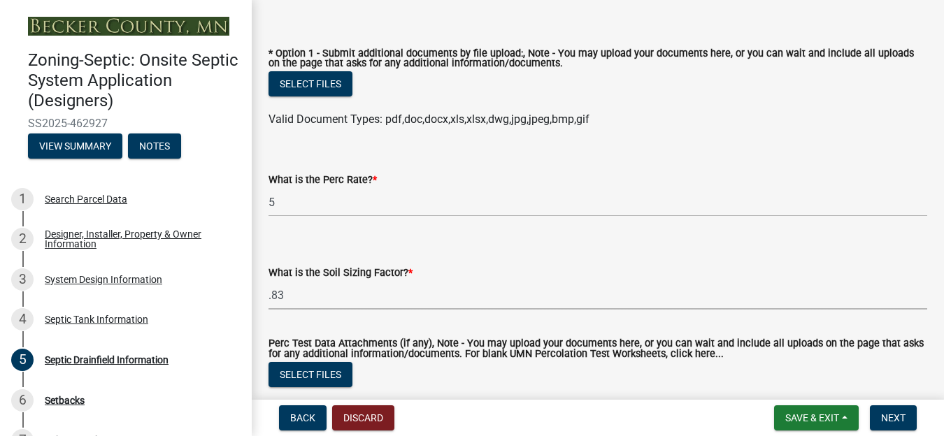
scroll to position [732, 0]
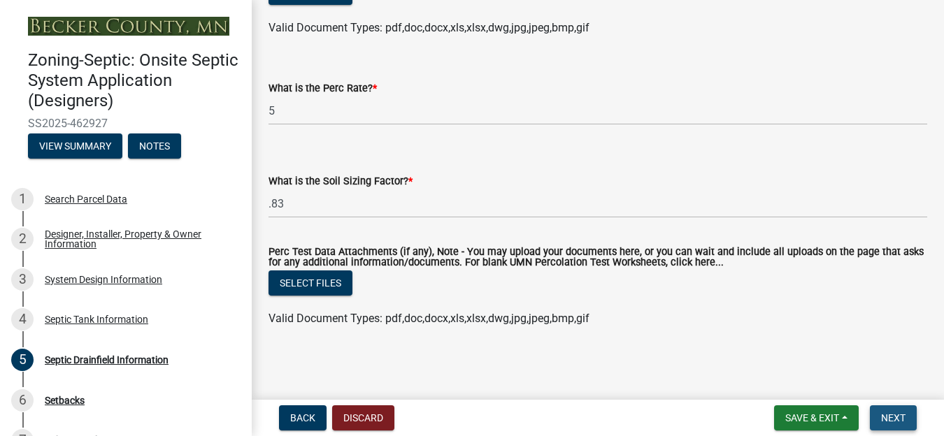
click at [894, 420] on span "Next" at bounding box center [893, 417] width 24 height 11
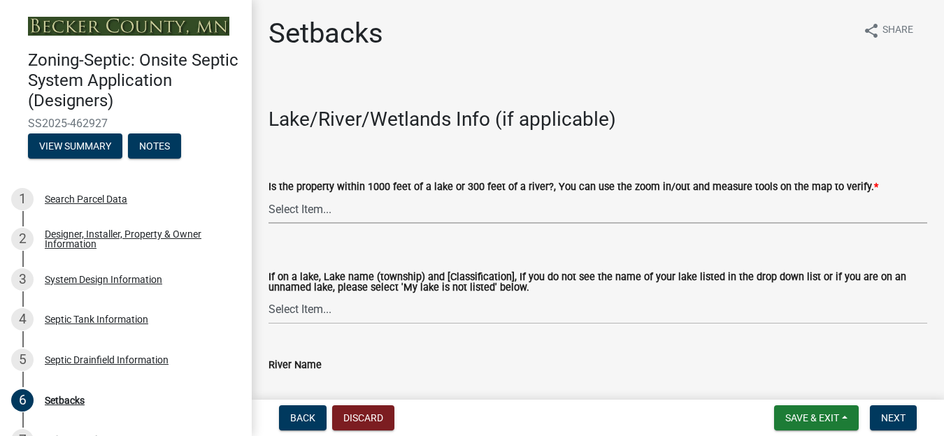
click at [308, 210] on select "Select Item... Yes No" at bounding box center [597, 209] width 658 height 29
click at [268, 195] on select "Select Item... Yes No" at bounding box center [597, 209] width 658 height 29
select select "c245ec0d-8d6f-4710-ab2b-b3aa70611708"
click at [293, 310] on select "Select Item... [GEOGRAPHIC_DATA] is not listed below [GEOGRAPHIC_DATA] ([GEOGRA…" at bounding box center [597, 310] width 658 height 29
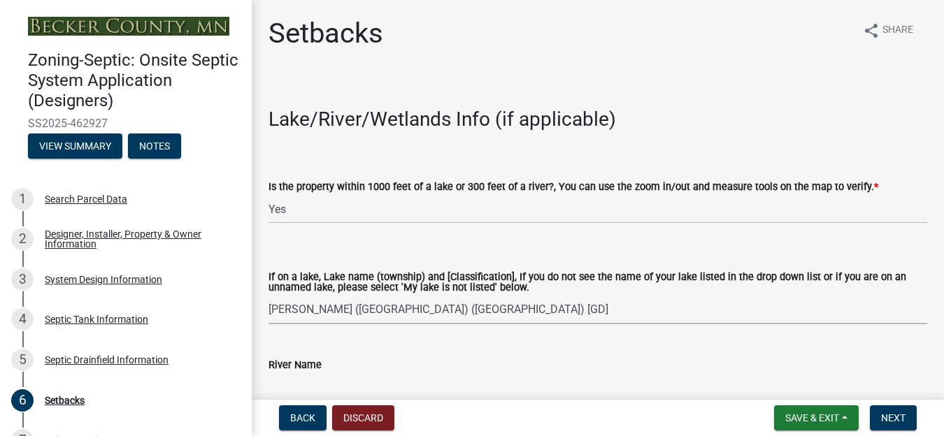
click at [268, 296] on select "Select Item... [GEOGRAPHIC_DATA] is not listed below [GEOGRAPHIC_DATA] ([GEOGRA…" at bounding box center [597, 310] width 658 height 29
select select "3904f8ee-c865-40d4-ba1b-21116c355139"
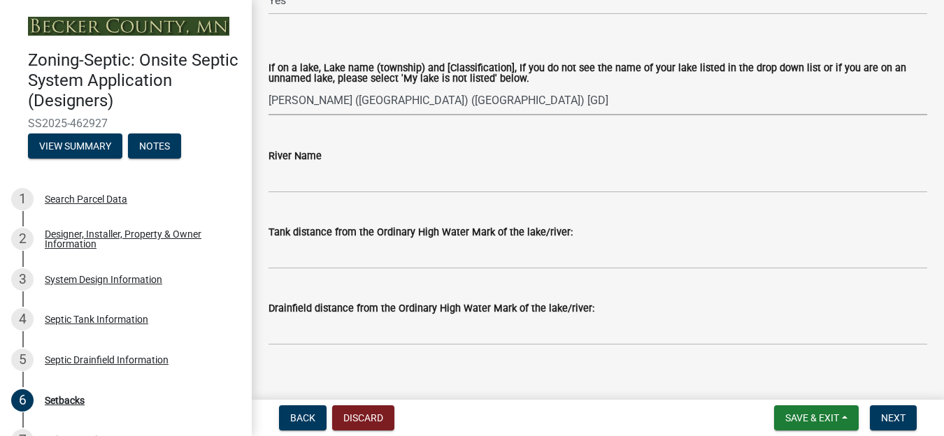
scroll to position [280, 0]
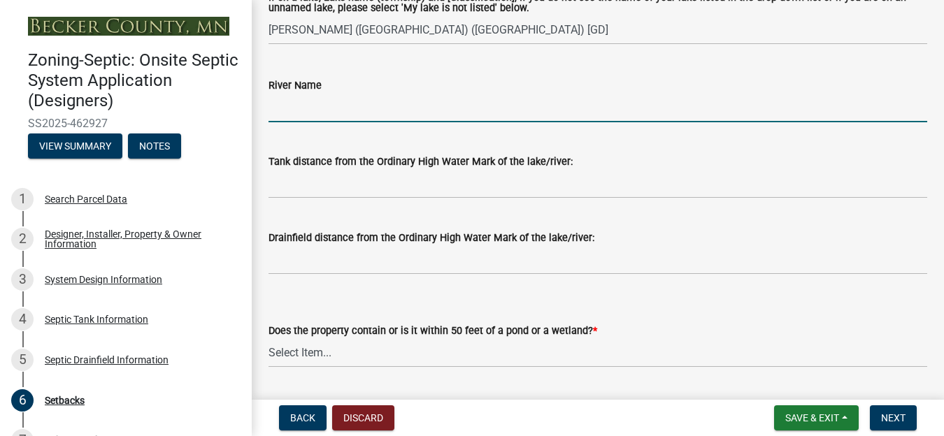
click at [287, 105] on input "River Name" at bounding box center [597, 108] width 658 height 29
type input "na"
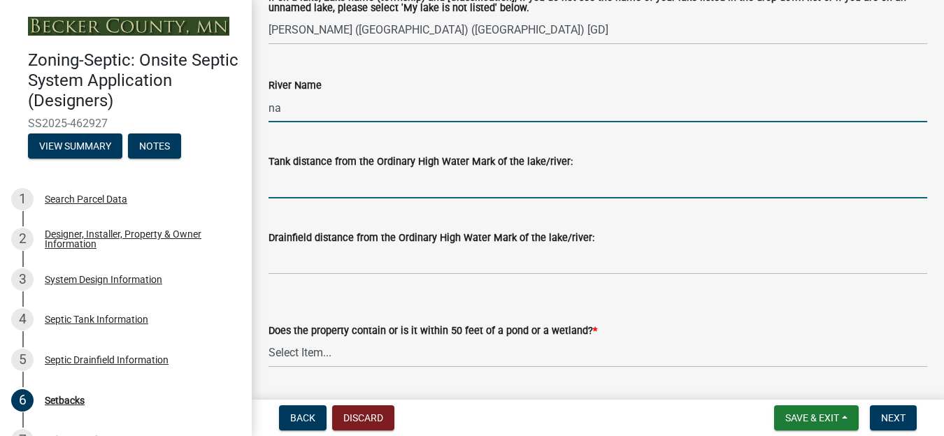
click at [288, 190] on input "Tank distance from the Ordinary High Water Mark of the lake/river:" at bounding box center [597, 184] width 658 height 29
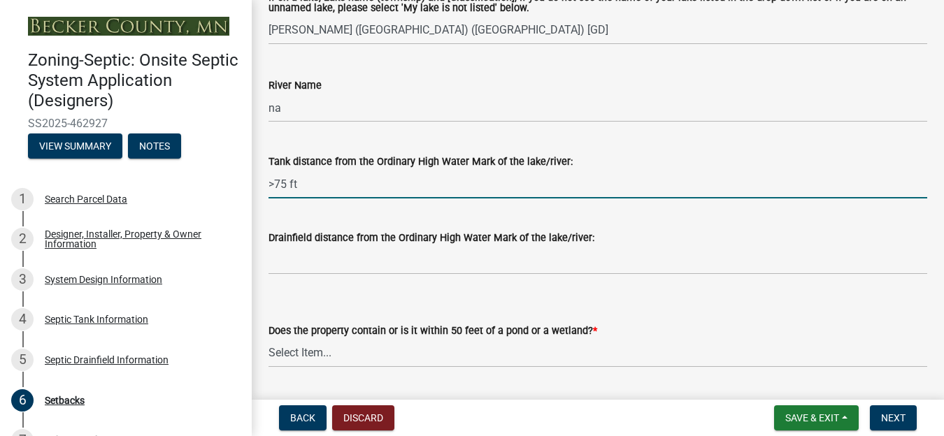
type input ">75 ft"
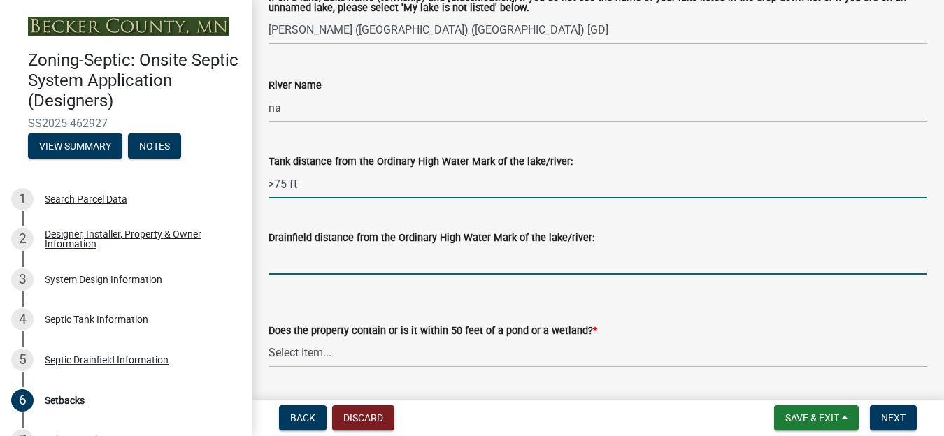
click at [282, 263] on input "Drainfield distance from the Ordinary High Water Mark of the lake/river:" at bounding box center [597, 260] width 658 height 29
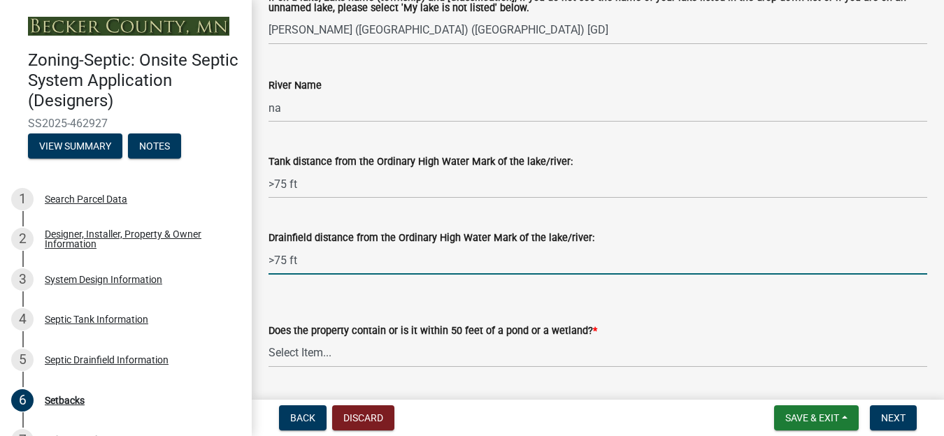
type input ">75 ft"
click at [296, 356] on select "Select Item... Yes No" at bounding box center [597, 353] width 658 height 29
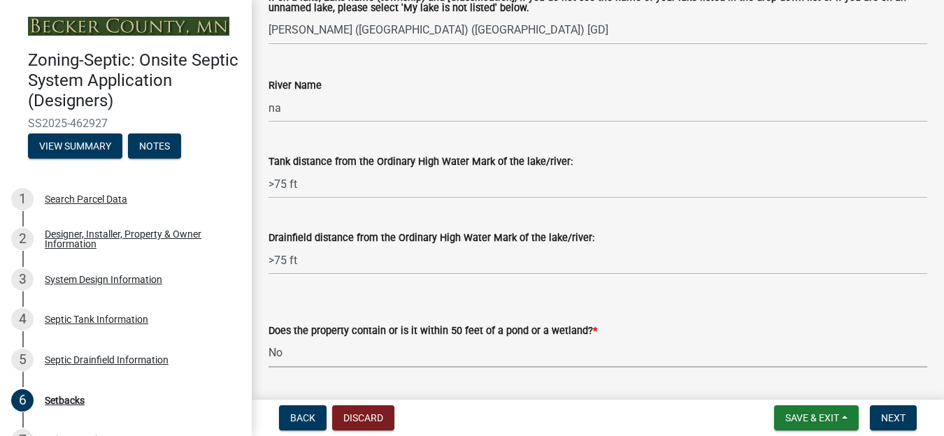
click at [268, 339] on select "Select Item... Yes No" at bounding box center [597, 353] width 658 height 29
select select "23044af5-43bb-4cf5-8aef-2716db2ce5fc"
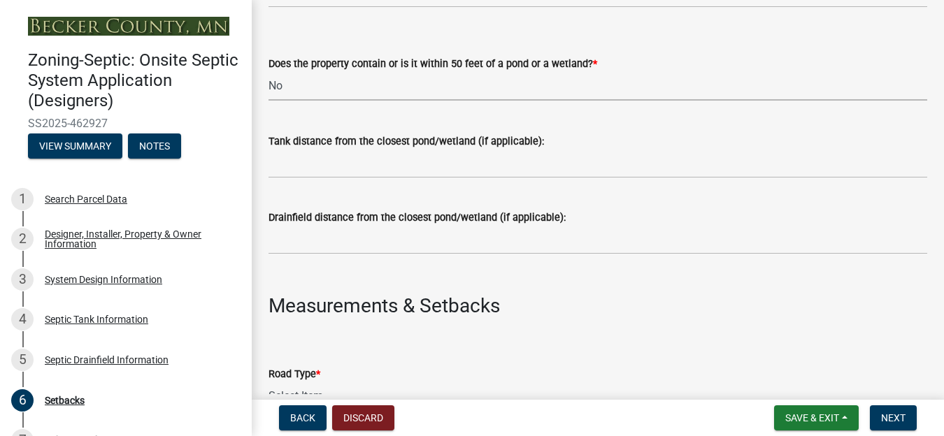
scroll to position [419, 0]
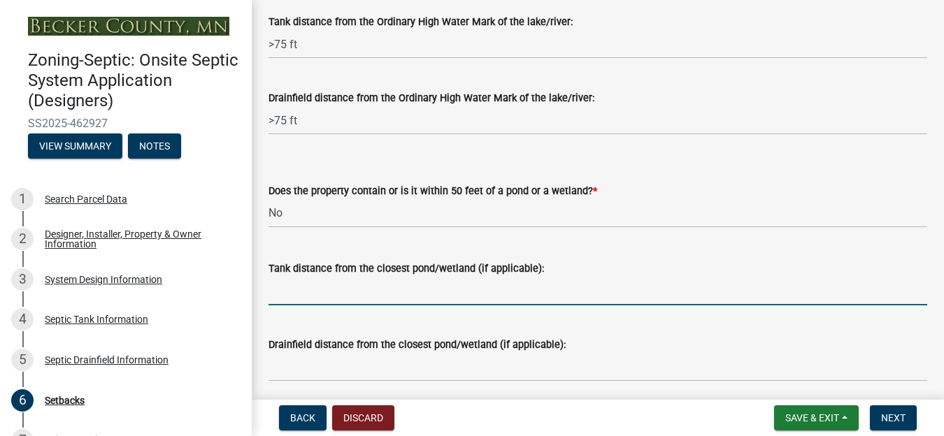
click at [286, 293] on input "Tank distance from the closest pond/wetland (if applicable):" at bounding box center [597, 291] width 658 height 29
type input "na"
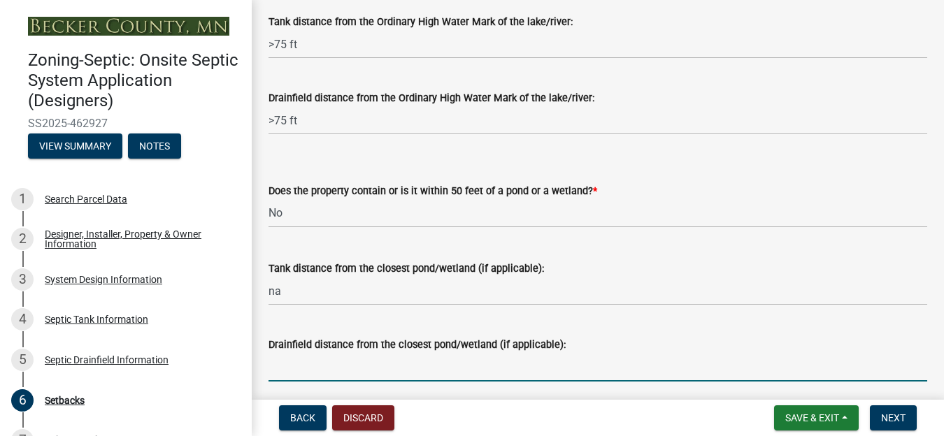
click at [284, 375] on input "Drainfield distance from the closest pond/wetland (if applicable):" at bounding box center [597, 367] width 658 height 29
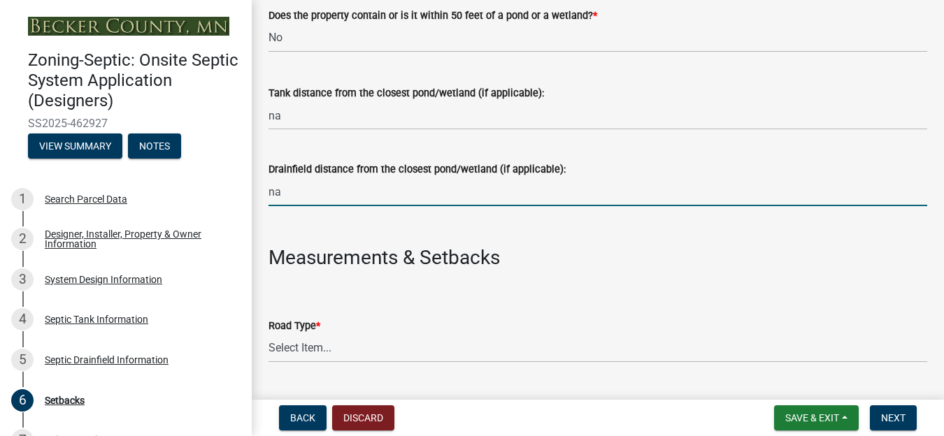
scroll to position [629, 0]
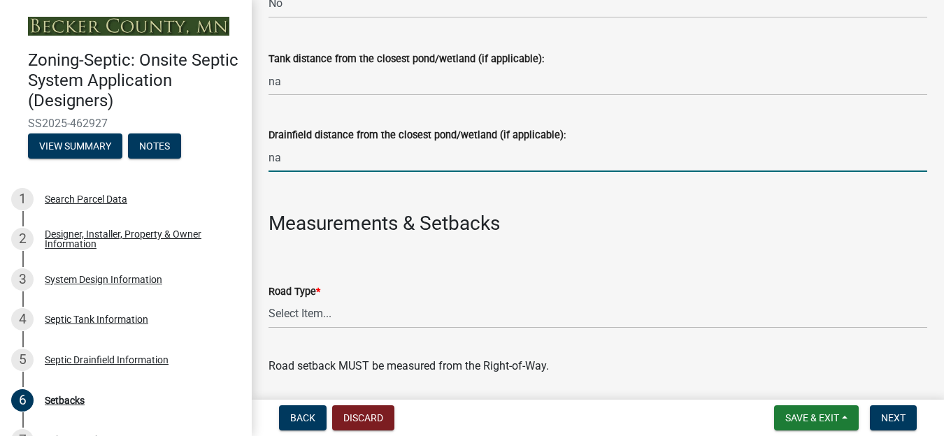
type input "na"
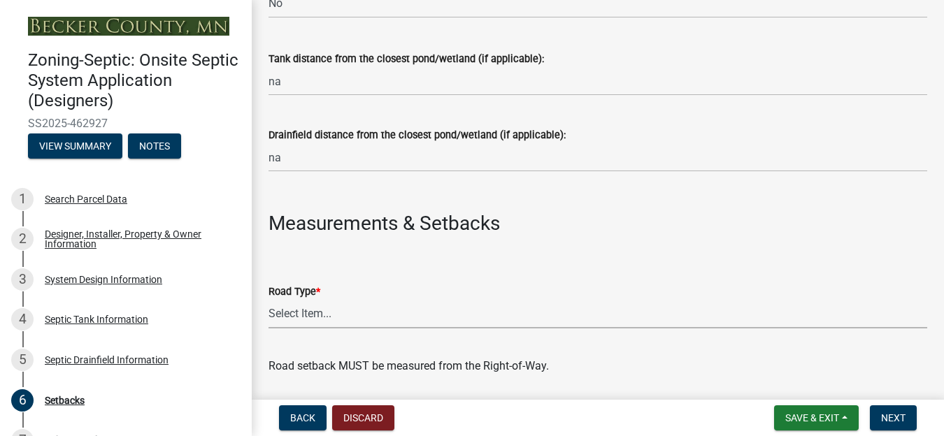
click at [308, 314] on select "Select Item... State County Public / Township Private Easement [GEOGRAPHIC_DATA]" at bounding box center [597, 314] width 658 height 29
click at [268, 300] on select "Select Item... State County Public / Township Private Easement [GEOGRAPHIC_DATA]" at bounding box center [597, 314] width 658 height 29
select select "21af9b93-f494-48c6-91ae-235d36c6c939"
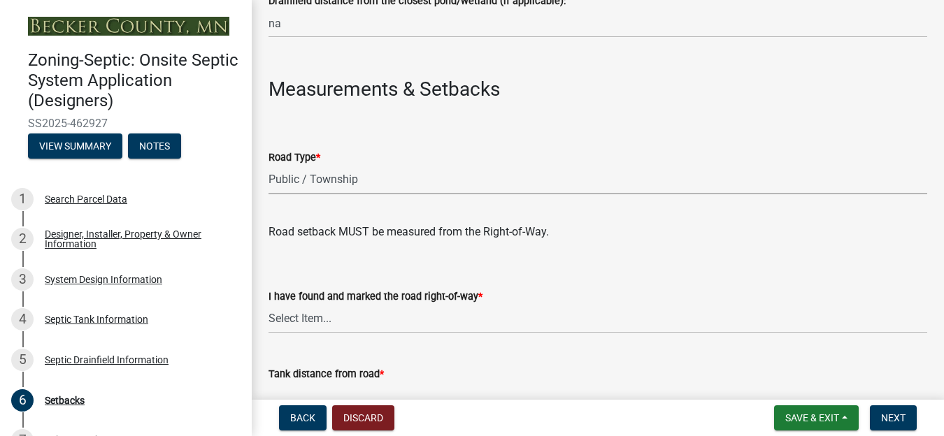
scroll to position [769, 0]
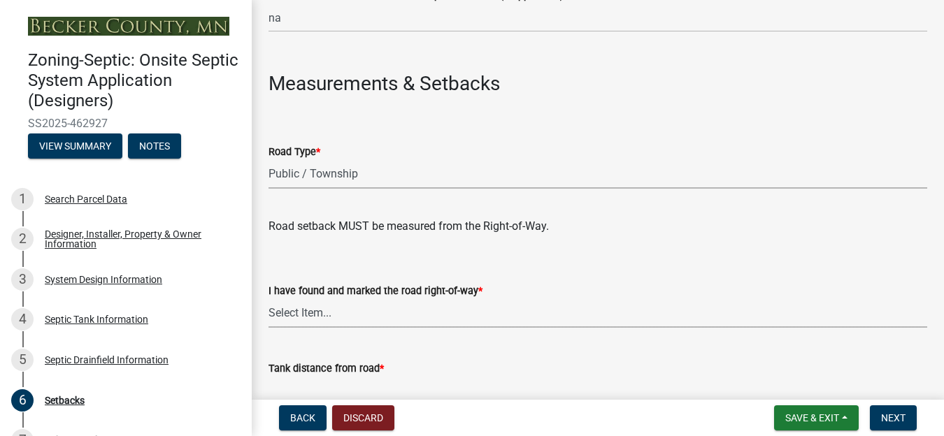
click at [313, 318] on select "Select Item... Yes No" at bounding box center [597, 313] width 658 height 29
click at [268, 299] on select "Select Item... Yes No" at bounding box center [597, 313] width 658 height 29
select select "a3ce498e-f8b1-44e2-889e-c4968ac74b5a"
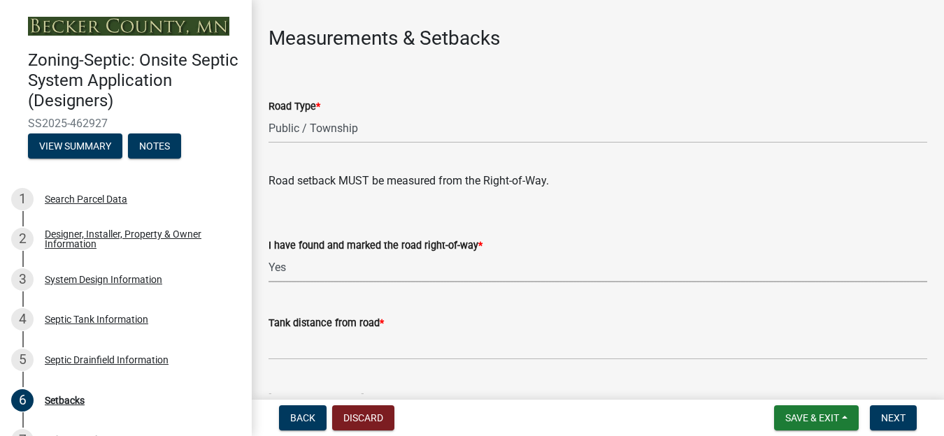
scroll to position [839, 0]
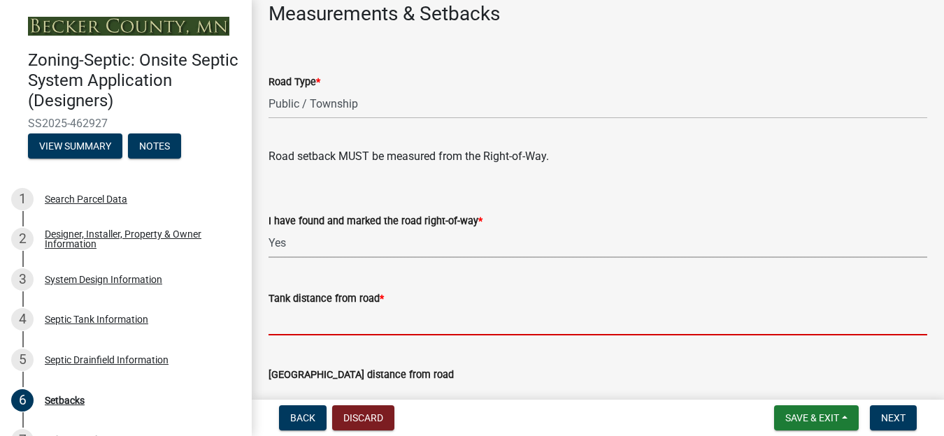
click at [288, 326] on input "Tank distance from road *" at bounding box center [597, 321] width 658 height 29
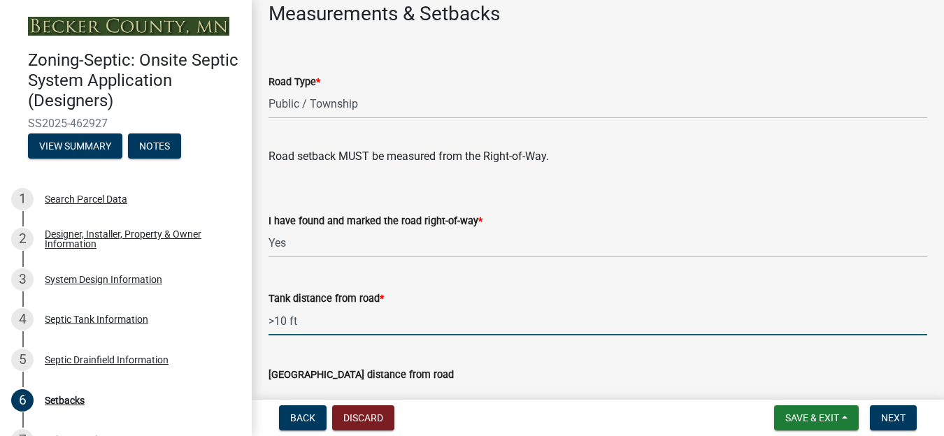
type input ">10 ft"
click at [414, 379] on div "[GEOGRAPHIC_DATA] distance from road" at bounding box center [597, 374] width 658 height 17
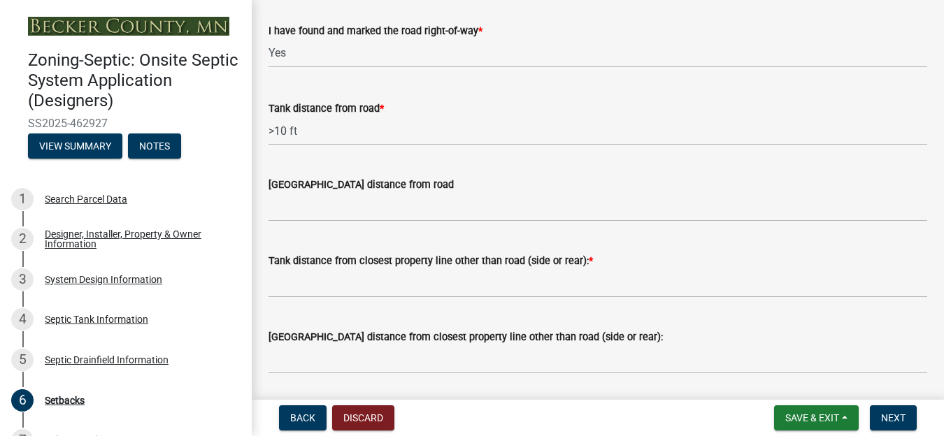
scroll to position [1048, 0]
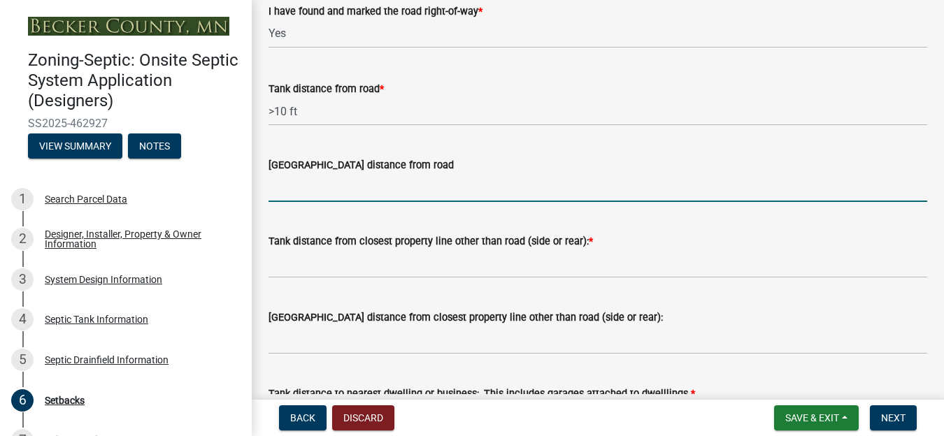
click at [280, 196] on input "[GEOGRAPHIC_DATA] distance from road" at bounding box center [597, 187] width 658 height 29
type input ">10 ft"
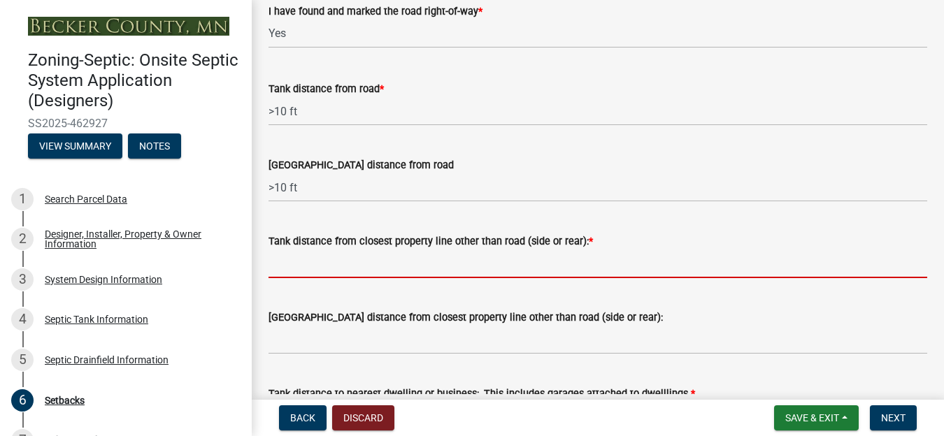
click at [289, 266] on input "Tank distance from closest property line other than road (side or rear): *" at bounding box center [597, 264] width 658 height 29
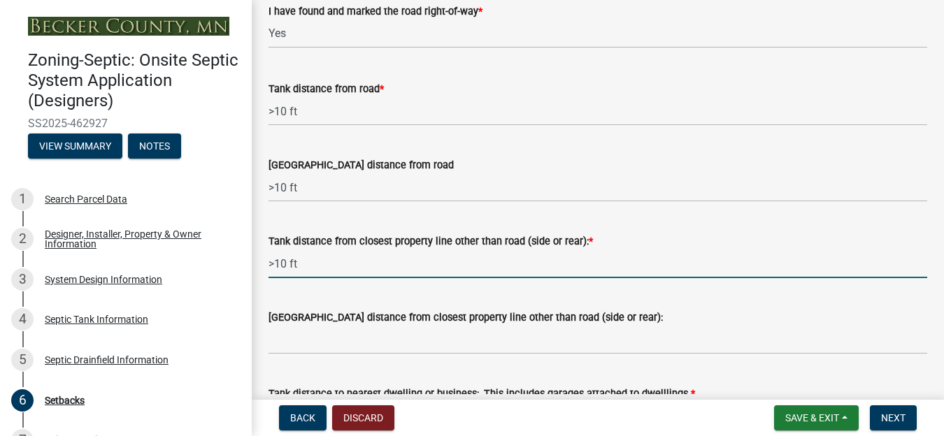
type input ">10 ft"
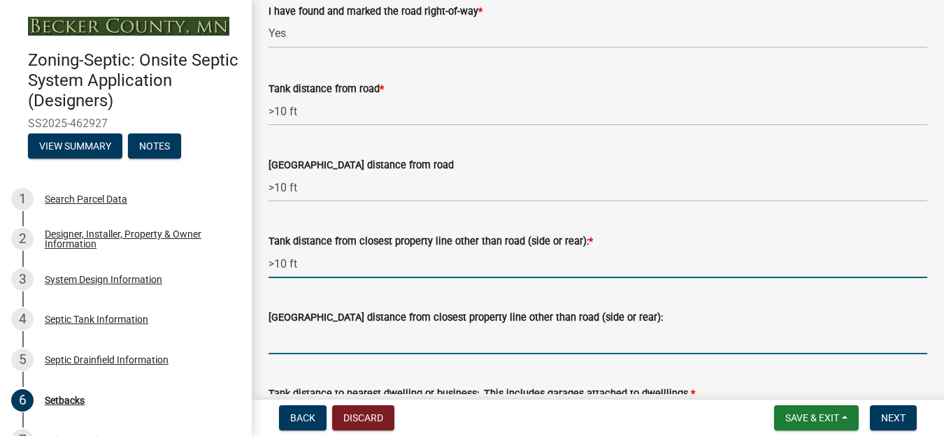
click at [284, 346] on input "[GEOGRAPHIC_DATA] distance from closest property line other than road (side or …" at bounding box center [597, 340] width 658 height 29
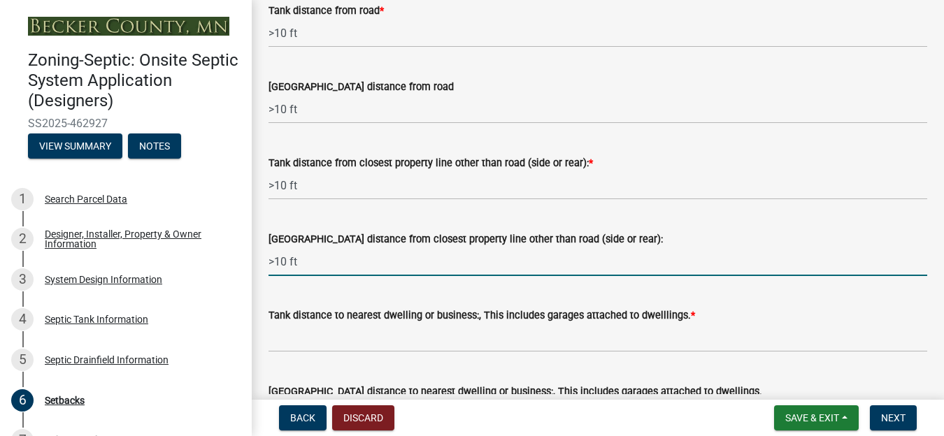
scroll to position [1258, 0]
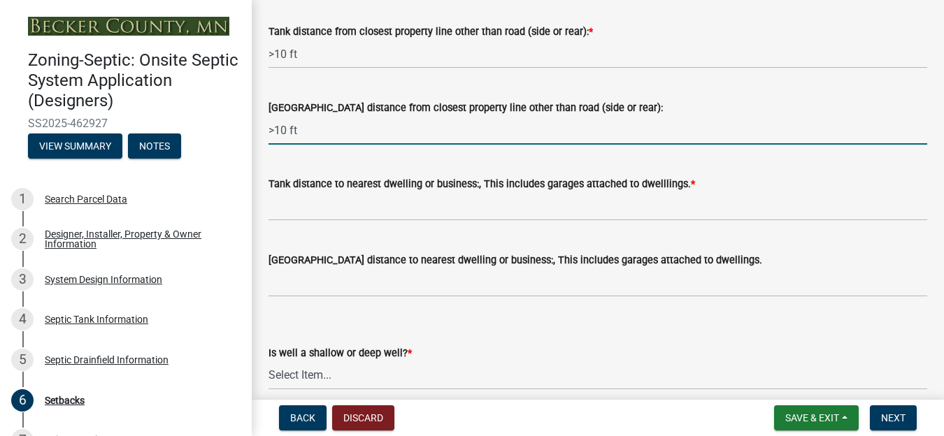
type input ">10 ft"
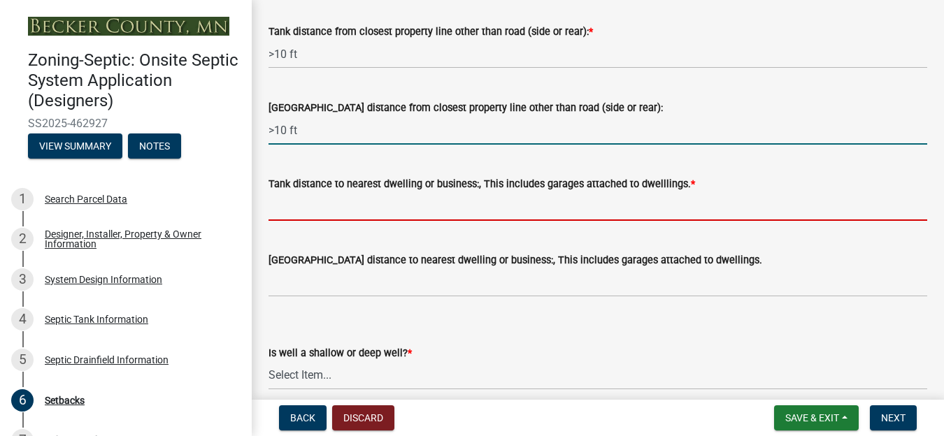
click at [302, 203] on input "Tank distance to nearest dwelling or business:, This includes garages attached …" at bounding box center [597, 206] width 658 height 29
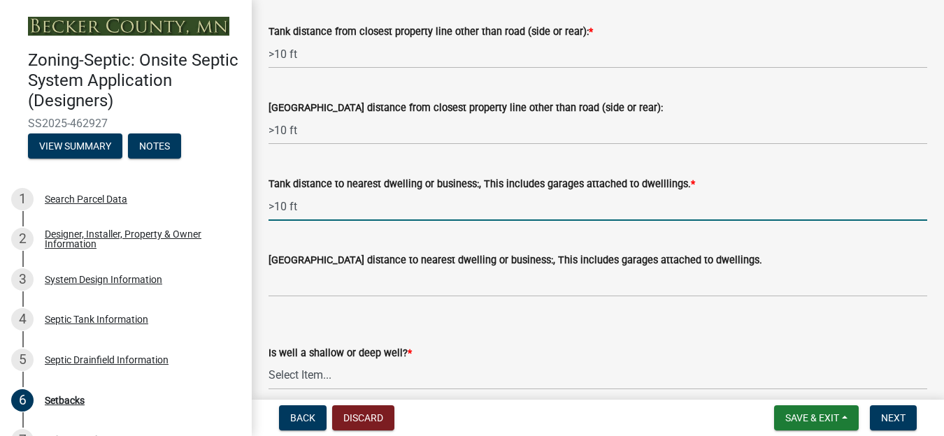
type input ">10 ft"
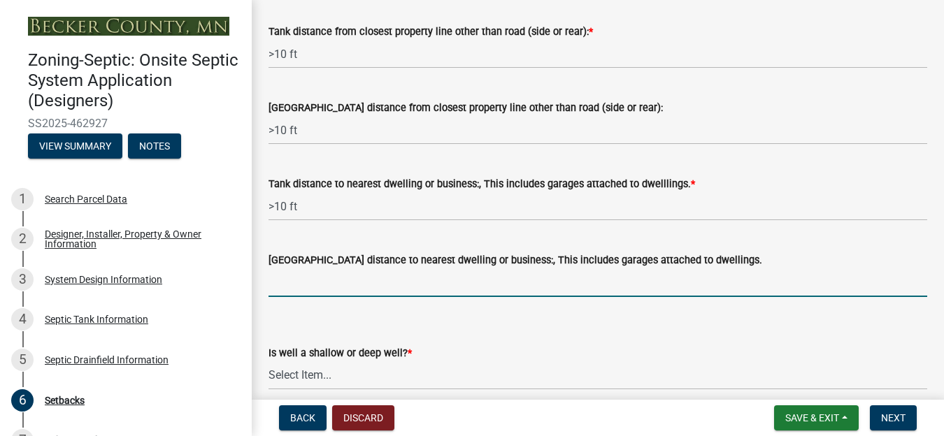
click at [296, 288] on input "[GEOGRAPHIC_DATA] distance to nearest dwelling or business:, This includes gara…" at bounding box center [597, 282] width 658 height 29
type input ">20 ft"
click at [296, 374] on select "Select Item... Deep Well Shallow Well No Well - Connected or to be connected to…" at bounding box center [597, 375] width 658 height 29
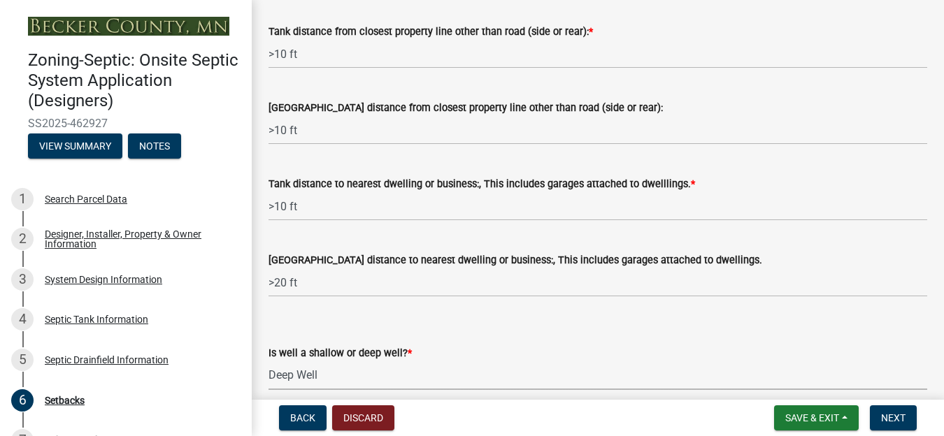
click at [268, 361] on select "Select Item... Deep Well Shallow Well No Well - Connected or to be connected to…" at bounding box center [597, 375] width 658 height 29
select select "cf78f1da-f066-4305-88a2-864abad1fa52"
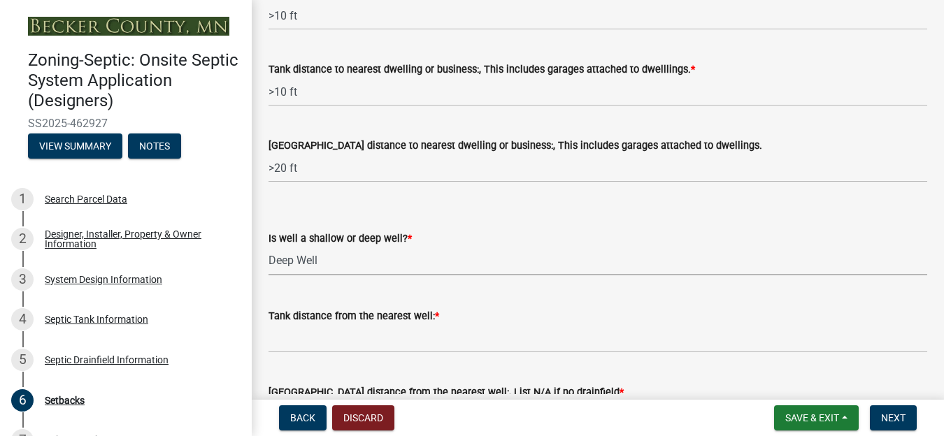
scroll to position [1398, 0]
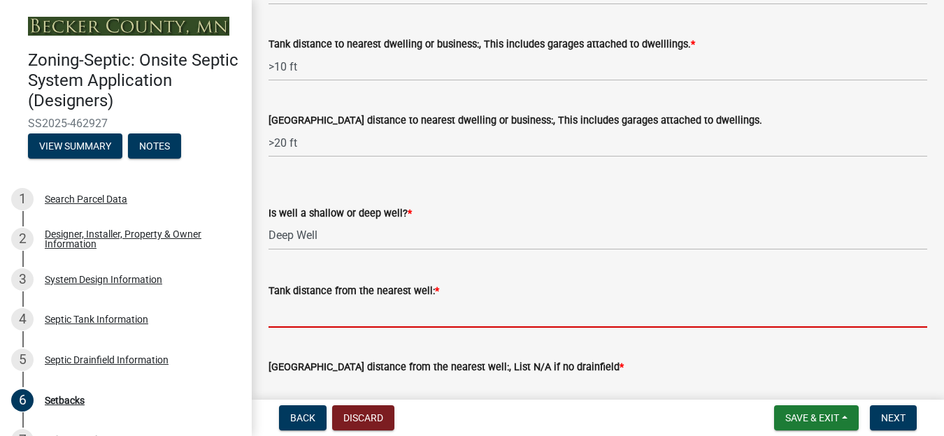
click at [315, 321] on input "Tank distance from the nearest well: *" at bounding box center [597, 313] width 658 height 29
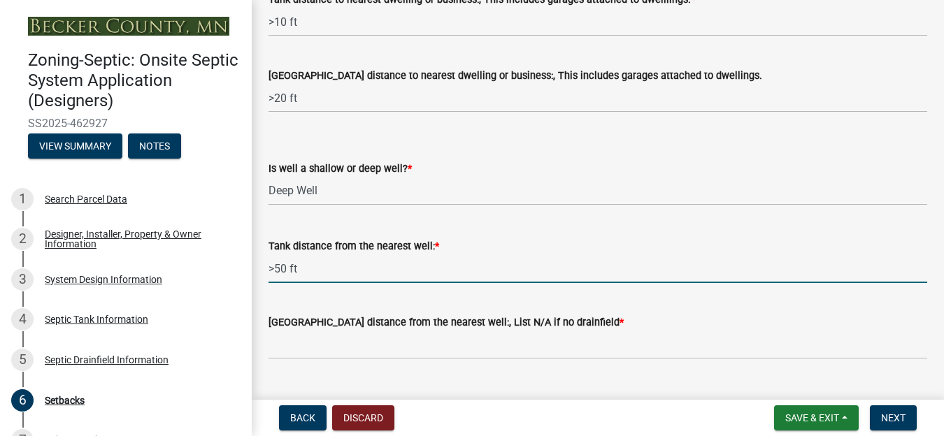
scroll to position [1468, 0]
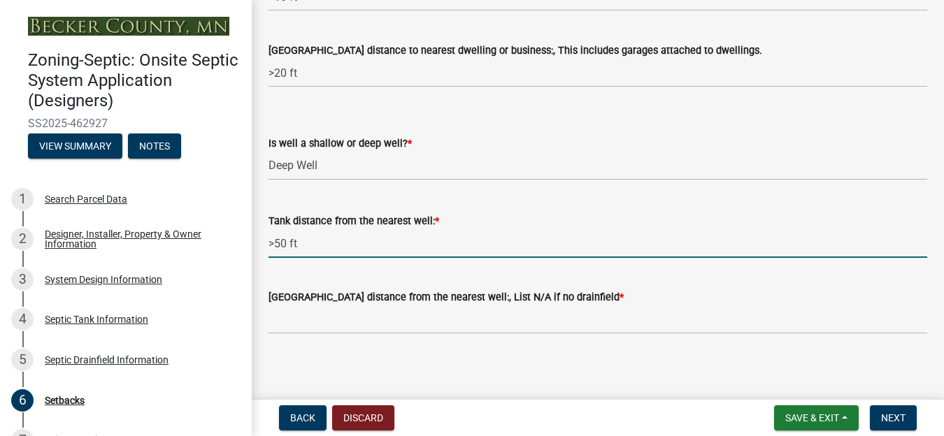
type input ">50 ft"
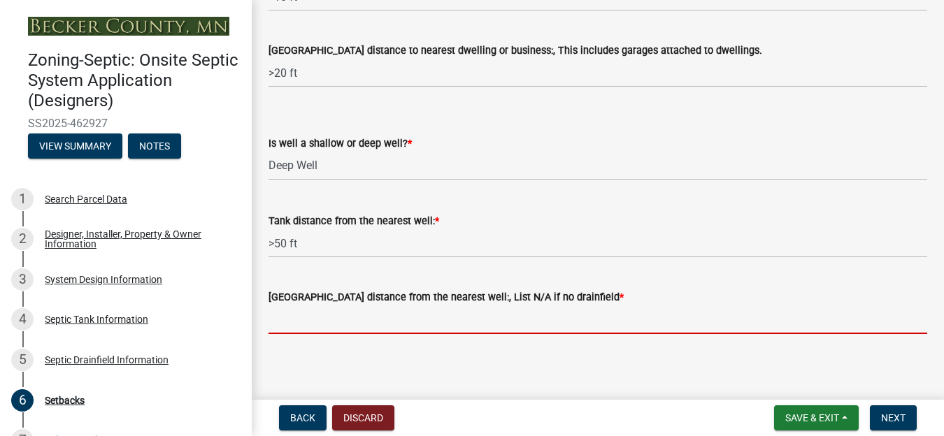
click at [307, 326] on input "[GEOGRAPHIC_DATA] distance from the nearest well:, List N/A if no drainfield *" at bounding box center [597, 319] width 658 height 29
type input "?"
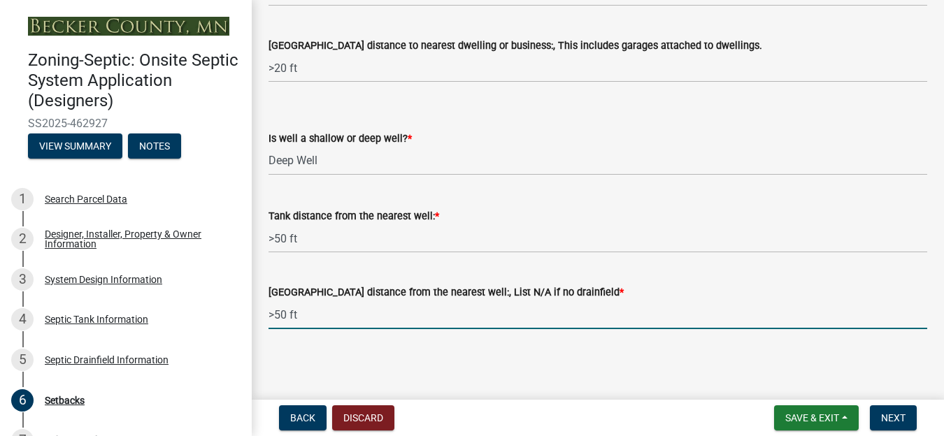
scroll to position [1474, 0]
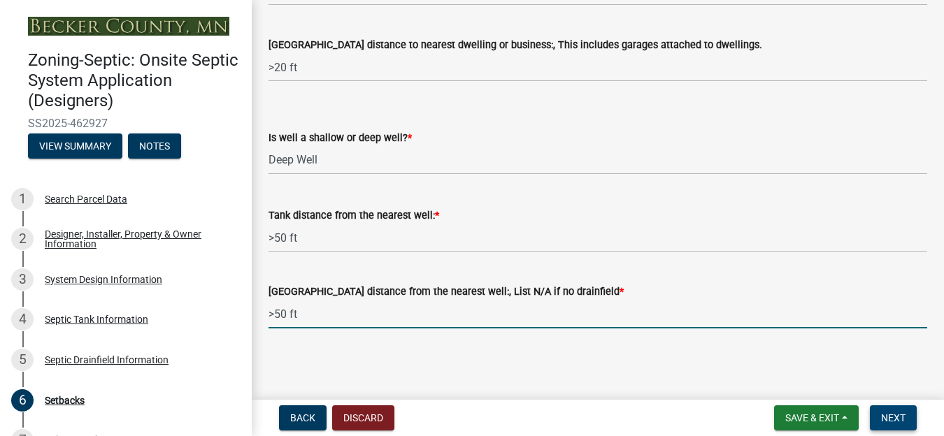
type input ">50 ft"
click at [897, 415] on span "Next" at bounding box center [893, 417] width 24 height 11
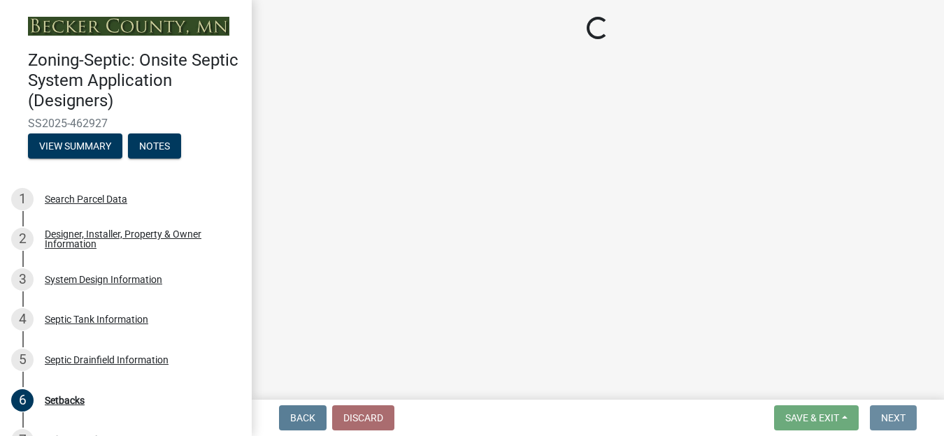
scroll to position [0, 0]
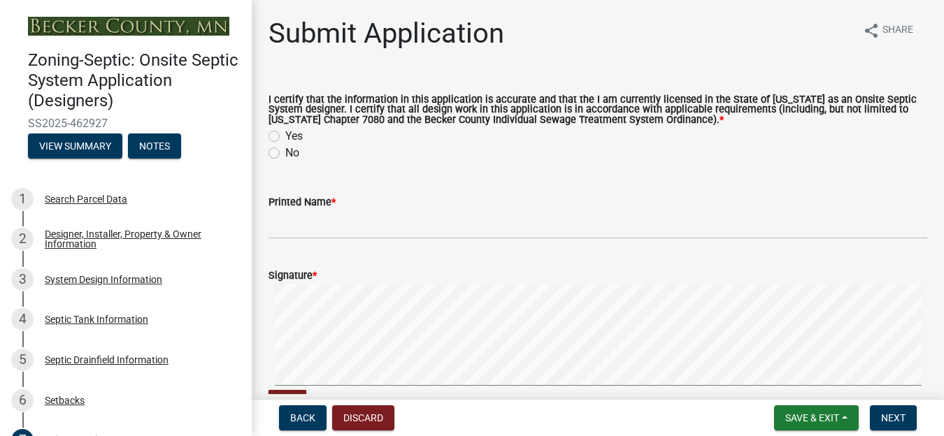
click at [285, 136] on label "Yes" at bounding box center [293, 136] width 17 height 17
click at [285, 136] on input "Yes" at bounding box center [289, 132] width 9 height 9
radio input "true"
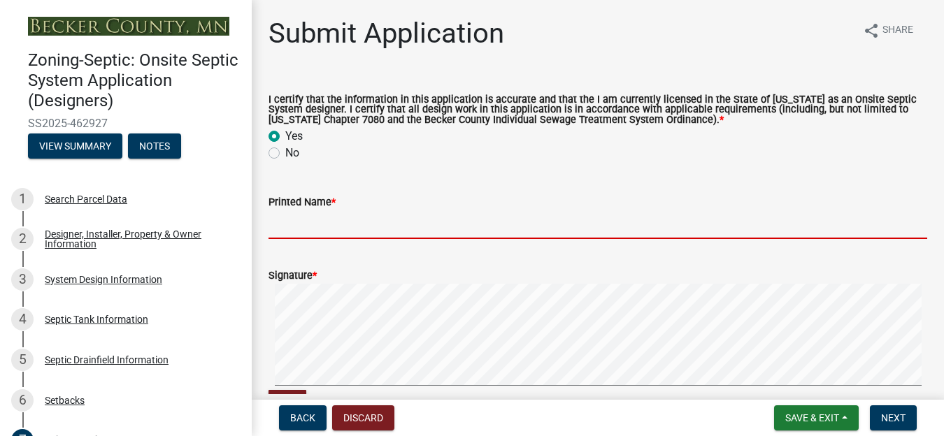
click at [280, 222] on input "Printed Name *" at bounding box center [597, 224] width 658 height 29
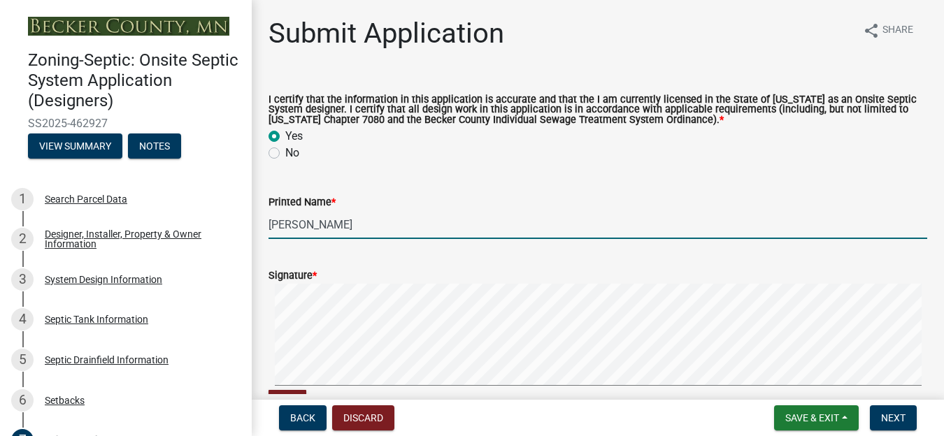
type input "[PERSON_NAME]"
